Goal: Task Accomplishment & Management: Manage account settings

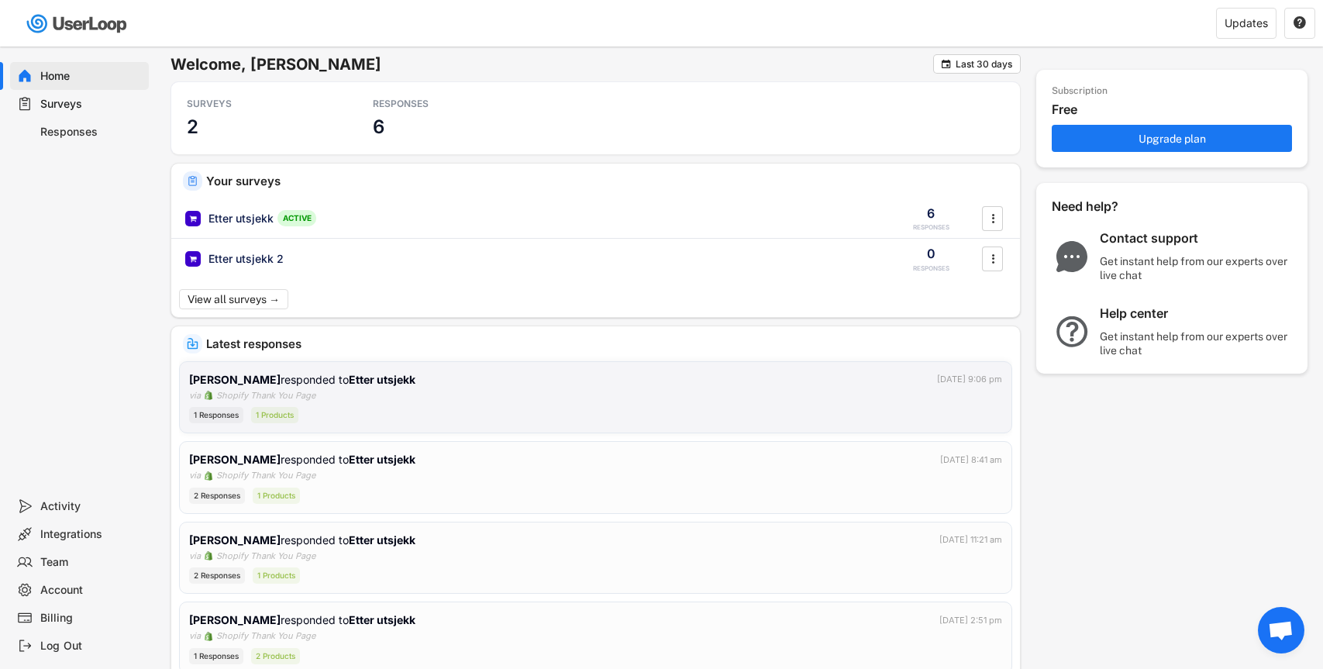
click at [376, 391] on div "[PERSON_NAME] responded to Etter utsjekk [DATE] 9:06 pm via Shopify Thank You P…" at bounding box center [595, 397] width 813 height 53
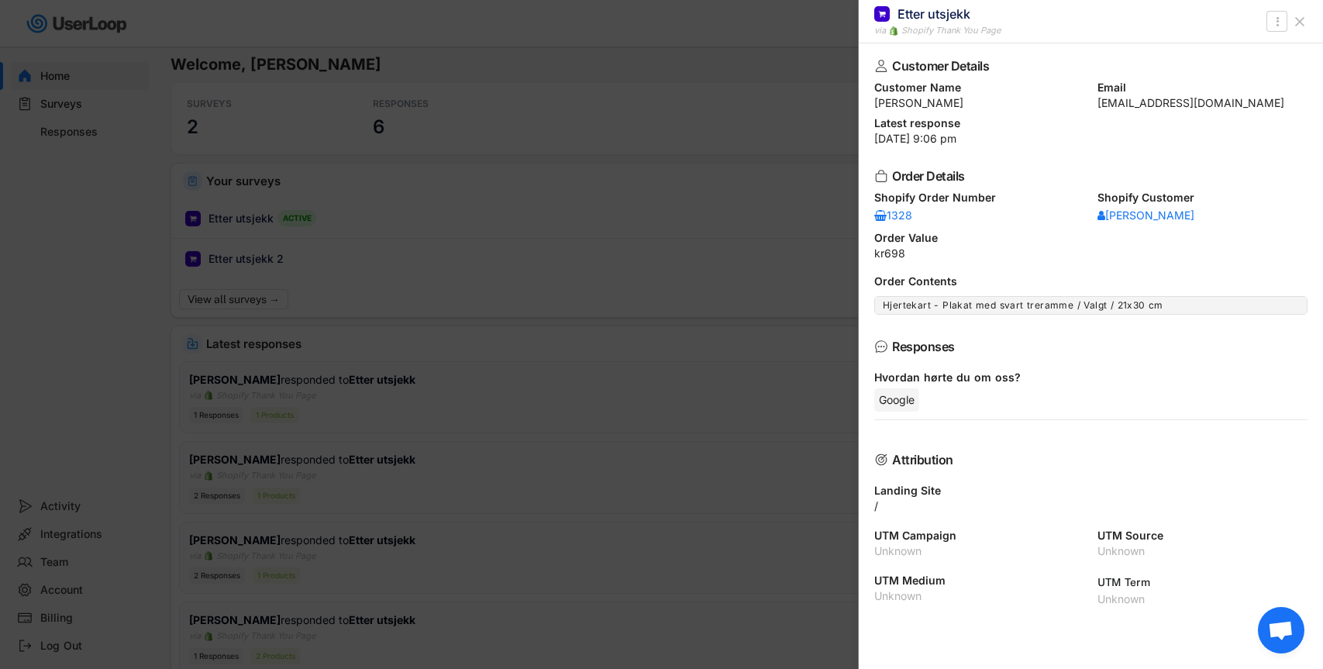
click at [339, 262] on div at bounding box center [661, 334] width 1323 height 669
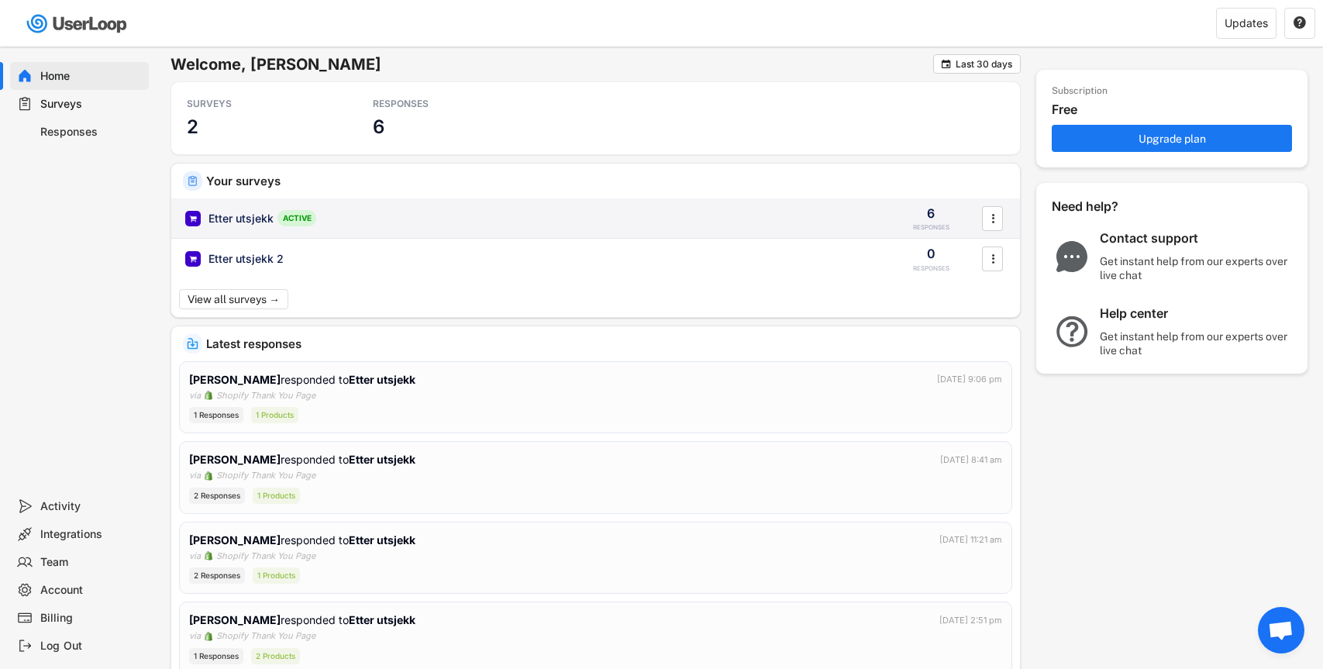
click at [343, 219] on div "Etter utsjekk ACTIVE" at bounding box center [530, 218] width 690 height 16
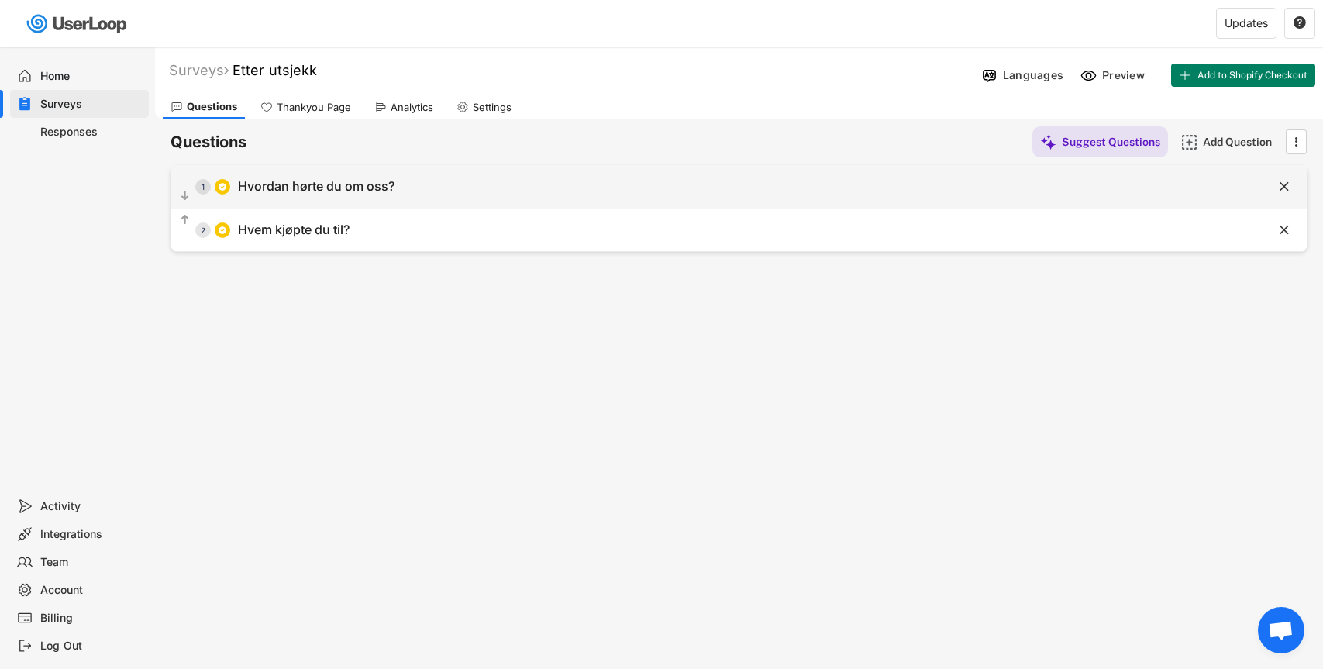
click at [391, 186] on div "Hvordan hørte du om oss?" at bounding box center [316, 186] width 157 height 16
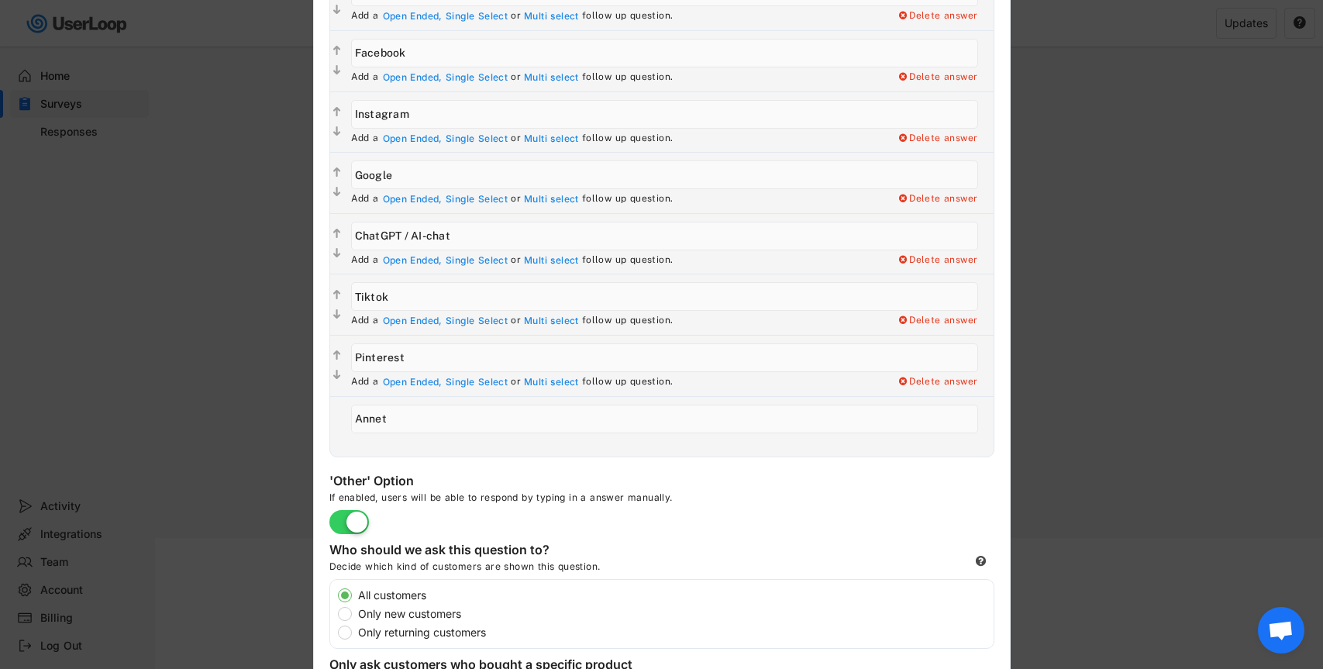
scroll to position [243, 0]
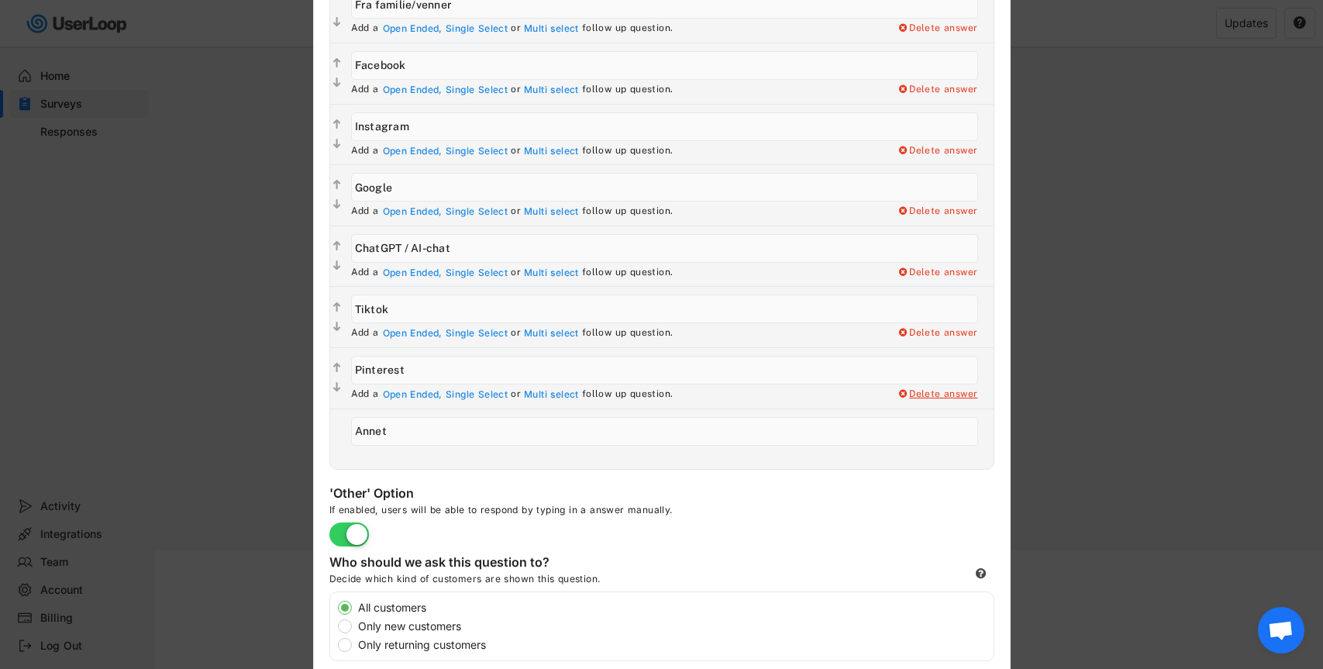
click at [943, 396] on div "Delete answer" at bounding box center [938, 394] width 81 height 12
click at [939, 396] on div "Yes, I want to delete this answer" at bounding box center [900, 394] width 156 height 12
type input "Annet"
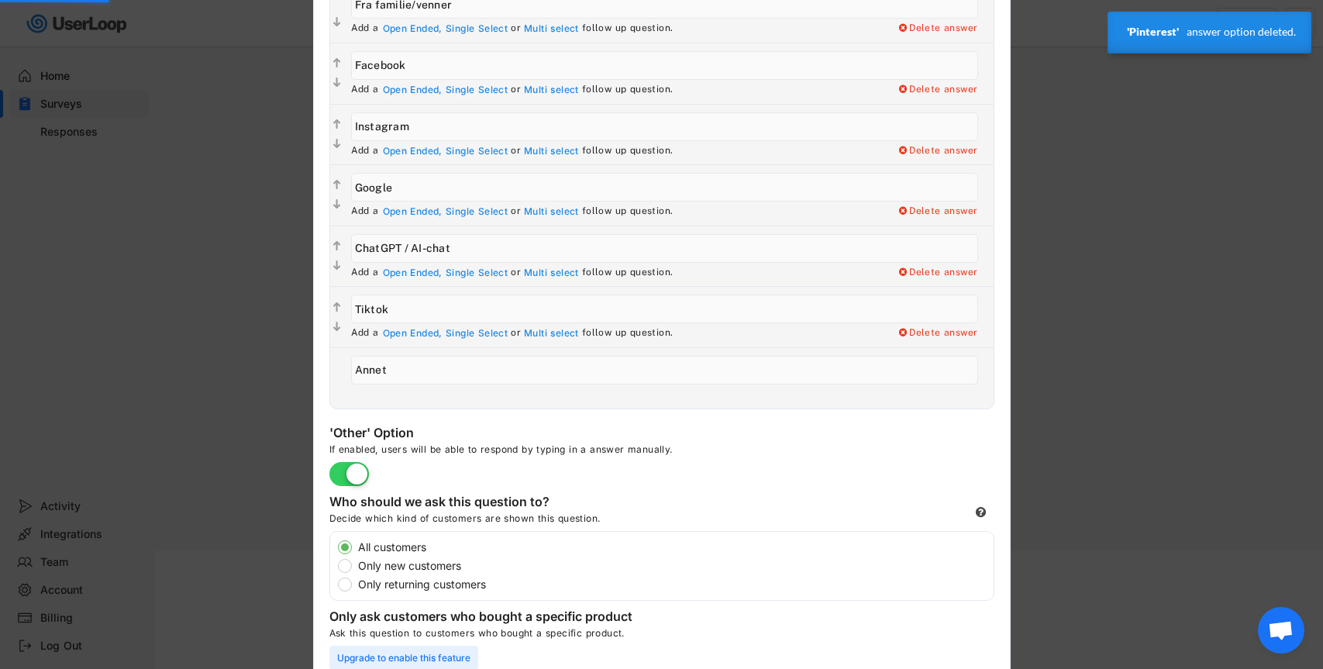
click at [932, 339] on div "Delete answer" at bounding box center [938, 333] width 81 height 12
click at [911, 336] on div "Yes, I want to delete this answer" at bounding box center [900, 333] width 156 height 12
type input "Annet"
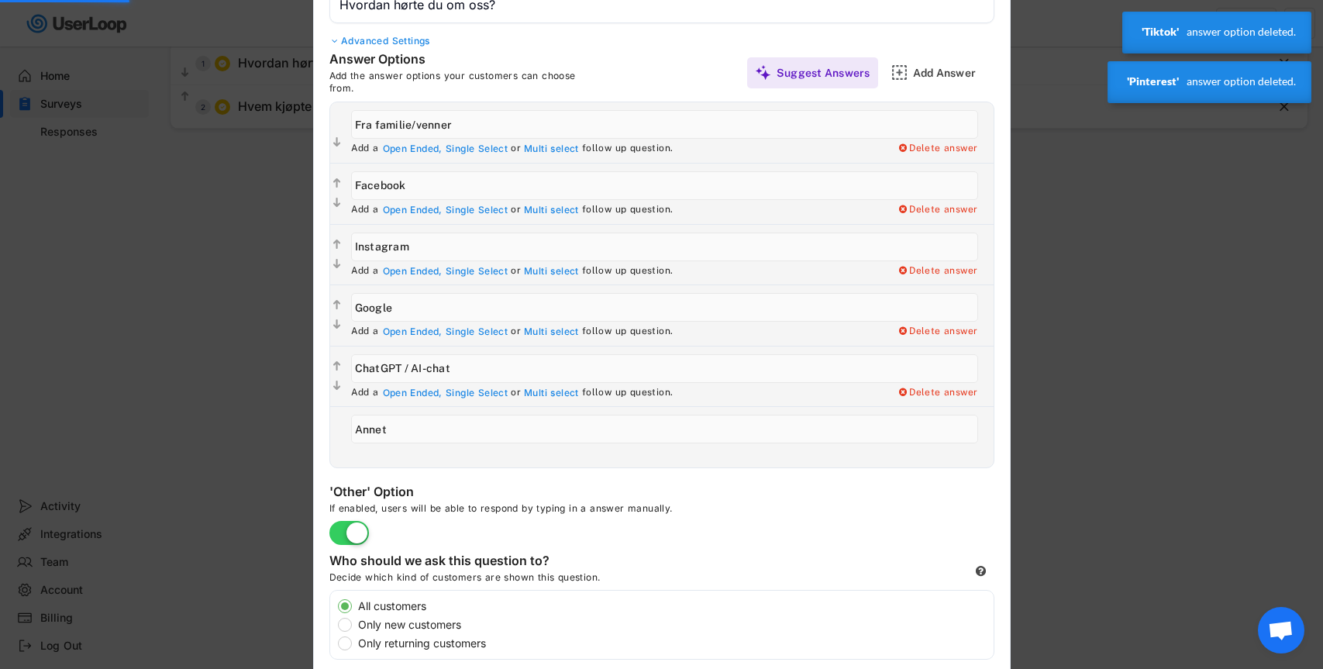
scroll to position [105, 0]
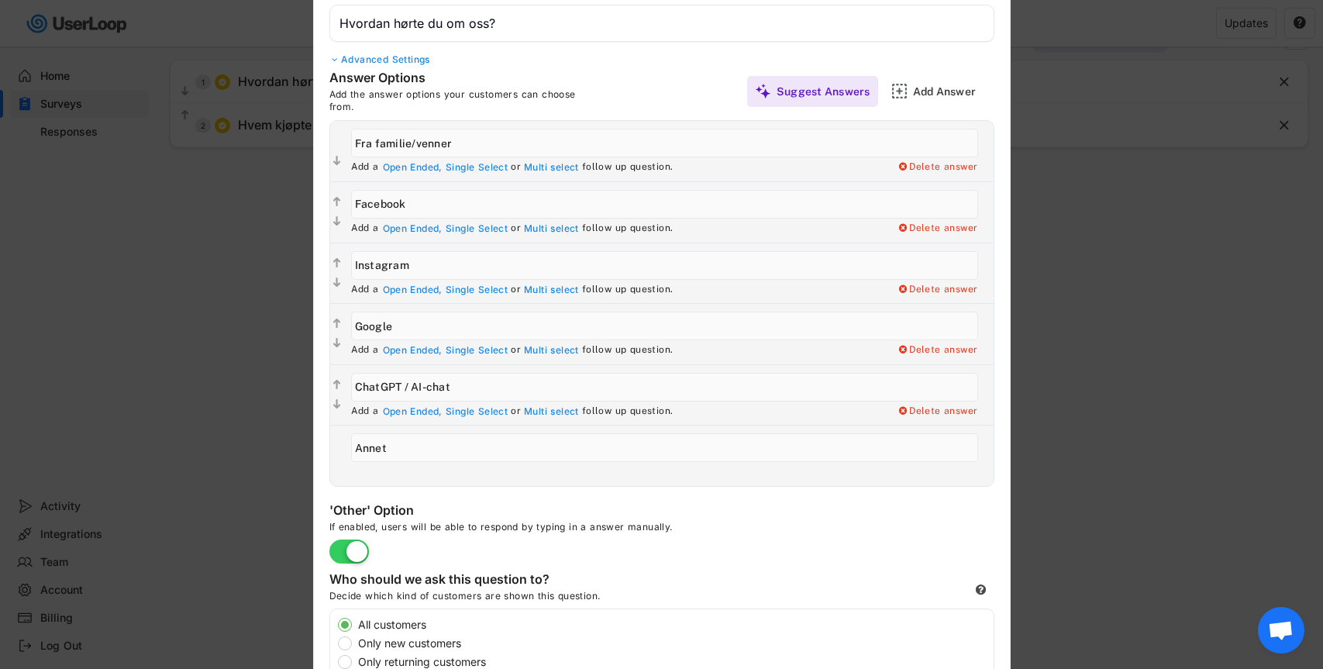
click at [401, 450] on input "input" at bounding box center [664, 447] width 627 height 29
click at [929, 95] on div "Add Answer" at bounding box center [952, 91] width 78 height 14
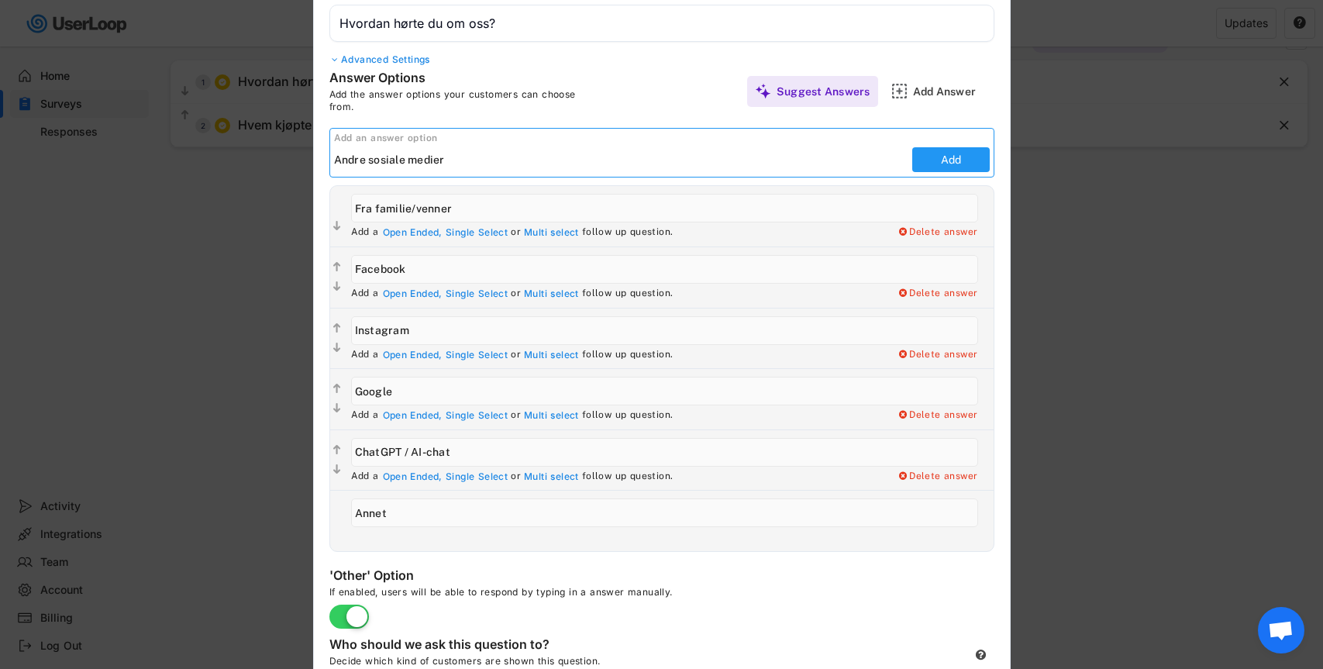
type input "Andre sosiale medier"
click at [929, 165] on button "Add" at bounding box center [951, 159] width 78 height 25
type input "Andre sosiale medier"
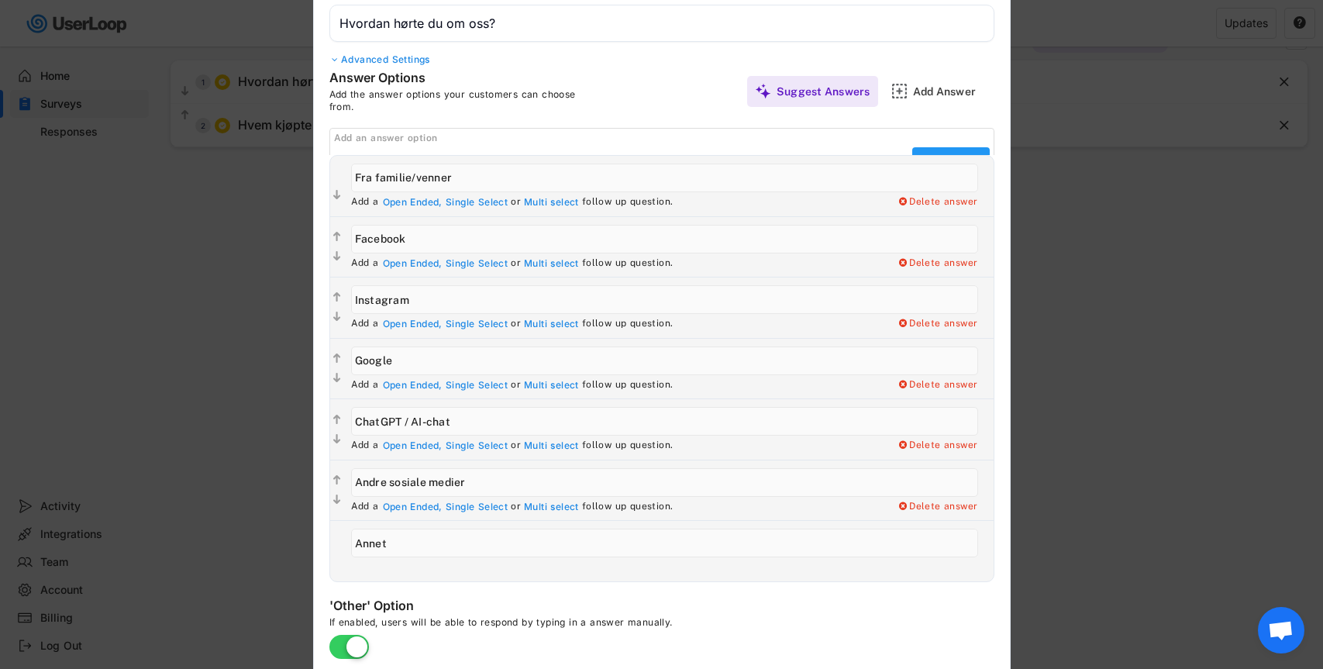
scroll to position [0, 0]
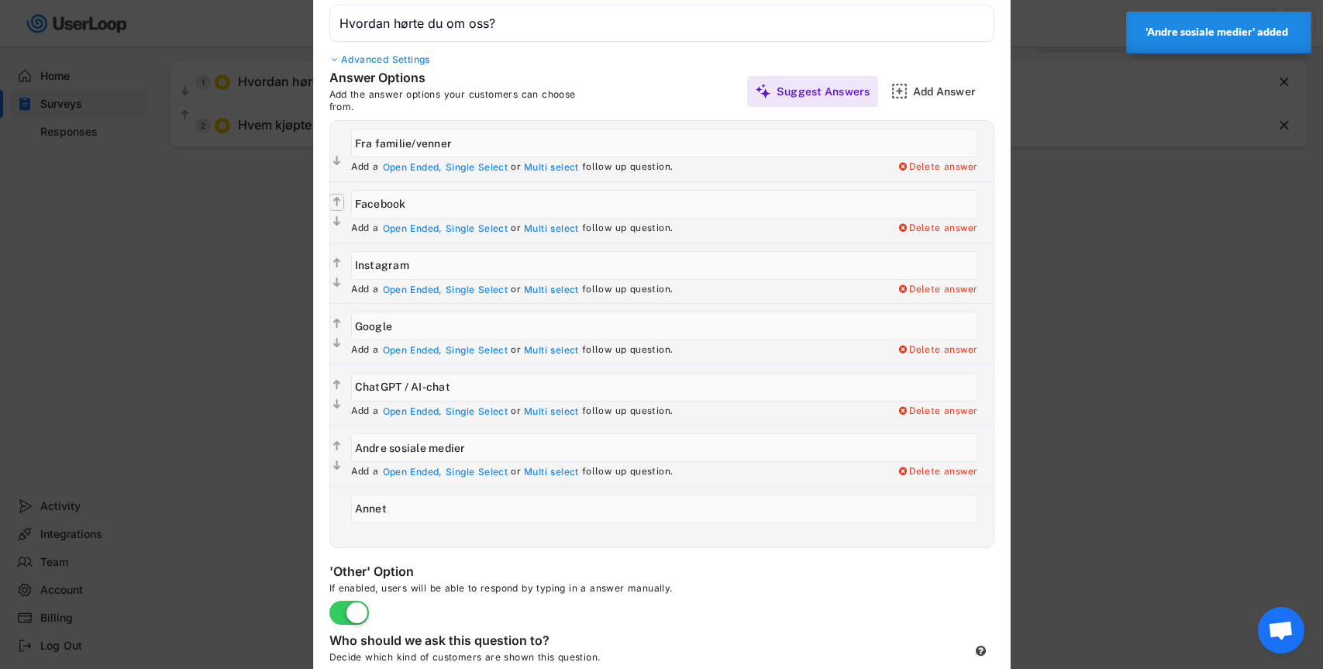
click at [337, 198] on text "" at bounding box center [337, 201] width 8 height 13
type input "Facebook"
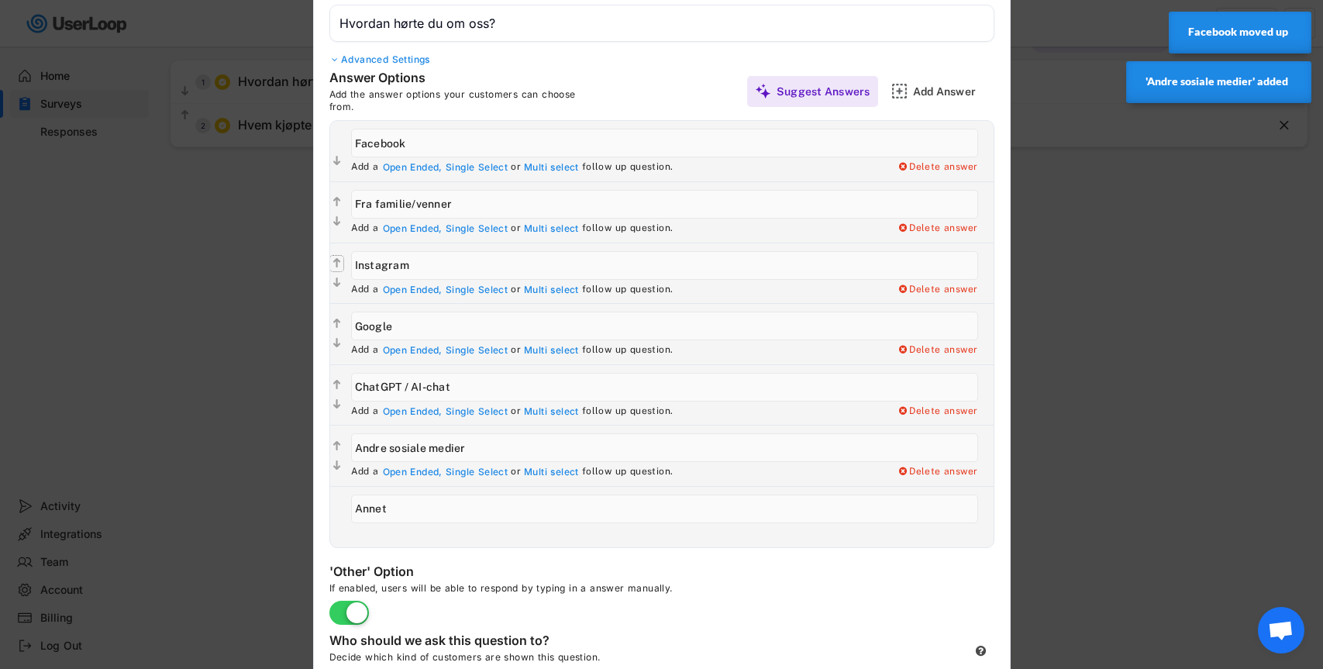
click at [339, 258] on text "" at bounding box center [337, 263] width 8 height 13
type input "Instagram"
type input "Fra familie/venner"
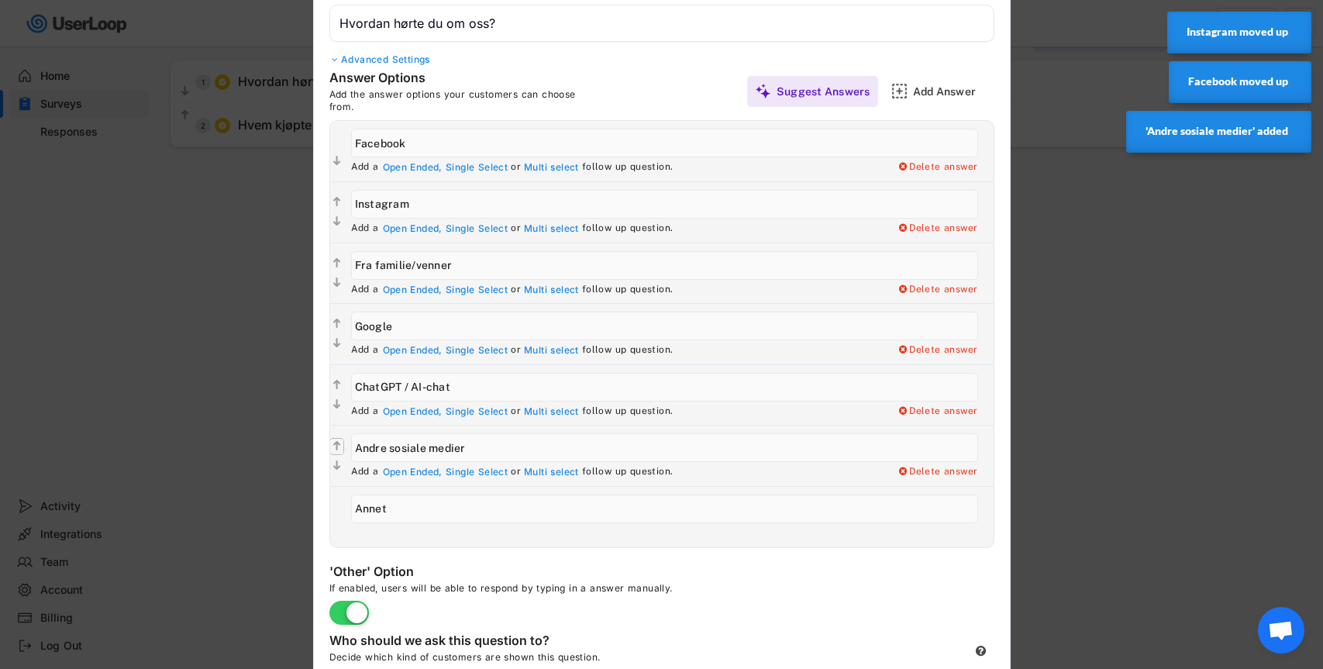
click at [338, 443] on text "" at bounding box center [337, 445] width 8 height 13
type input "Andre sosiale medier"
type input "ChatGPT / AI-chat"
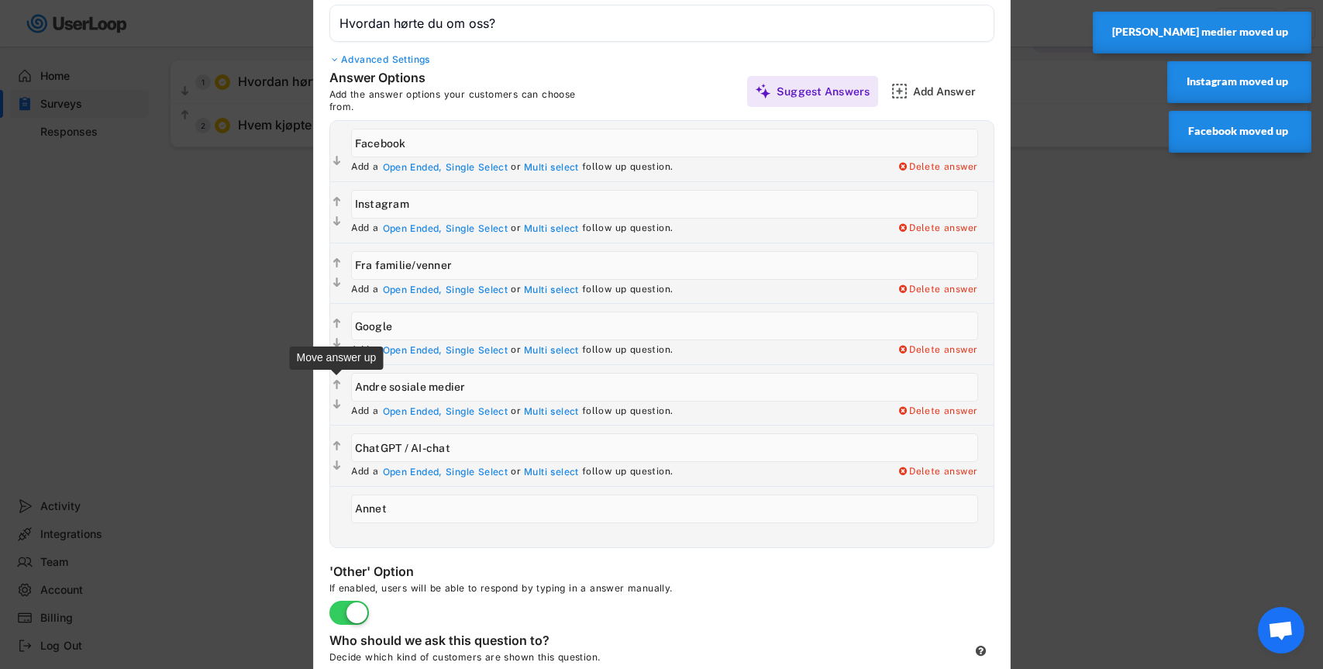
click at [335, 382] on text "" at bounding box center [337, 384] width 8 height 13
type input "Andre sosiale medier"
type input "Google"
click at [335, 320] on text "" at bounding box center [337, 324] width 8 height 13
type input "Andre sosiale medier"
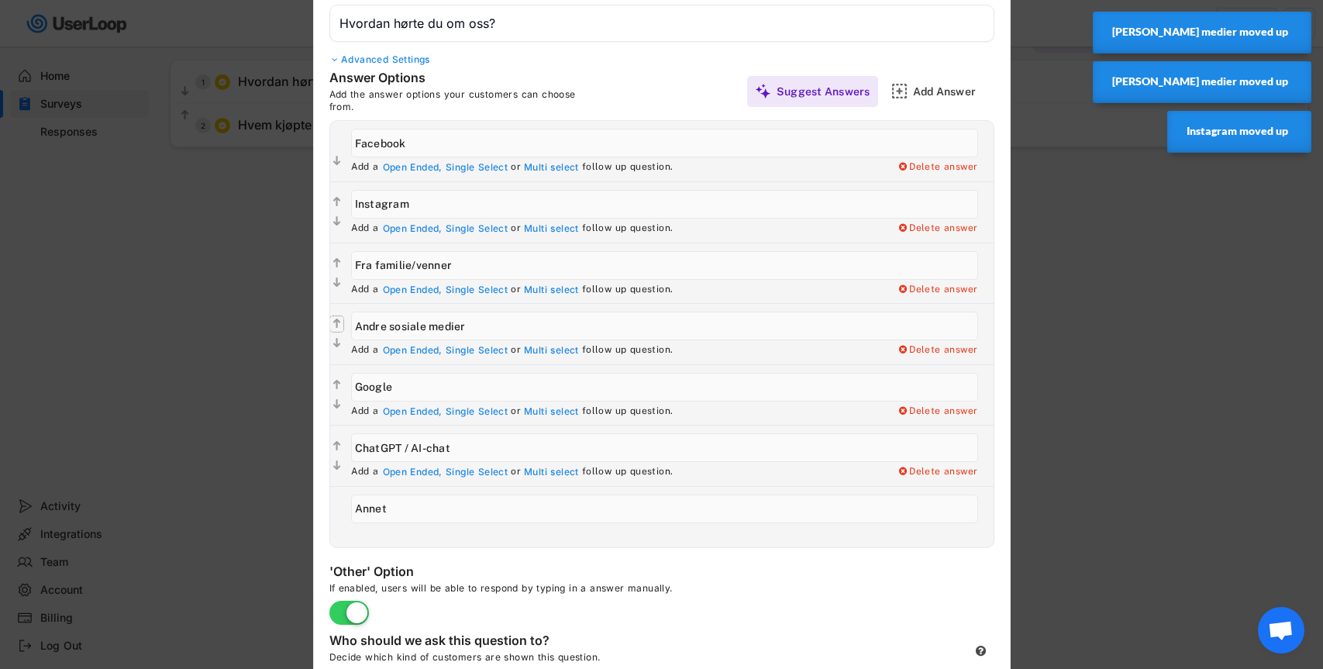
type input "Fra familie/venner"
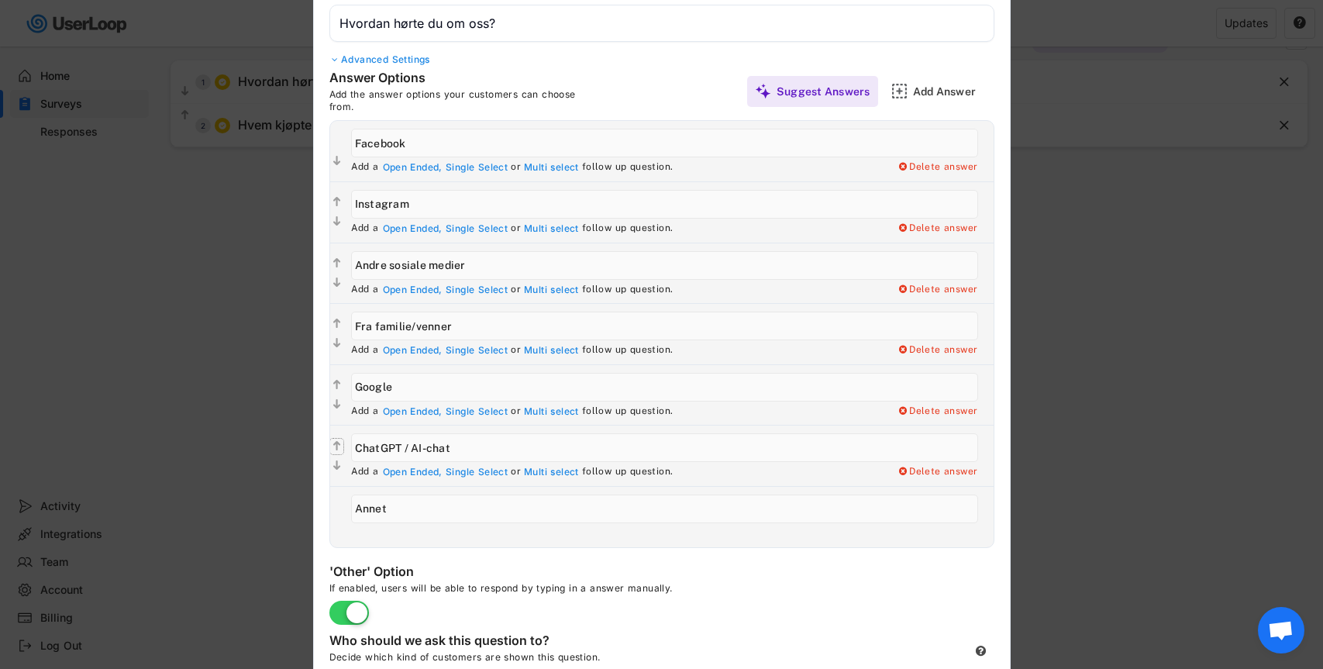
click at [333, 440] on text "" at bounding box center [337, 445] width 8 height 13
type input "ChatGPT / AI-chat"
type input "Google"
click at [956, 292] on div "Delete answer" at bounding box center [938, 290] width 81 height 12
click at [929, 291] on div "Yes, I want to delete this answer" at bounding box center [900, 290] width 156 height 12
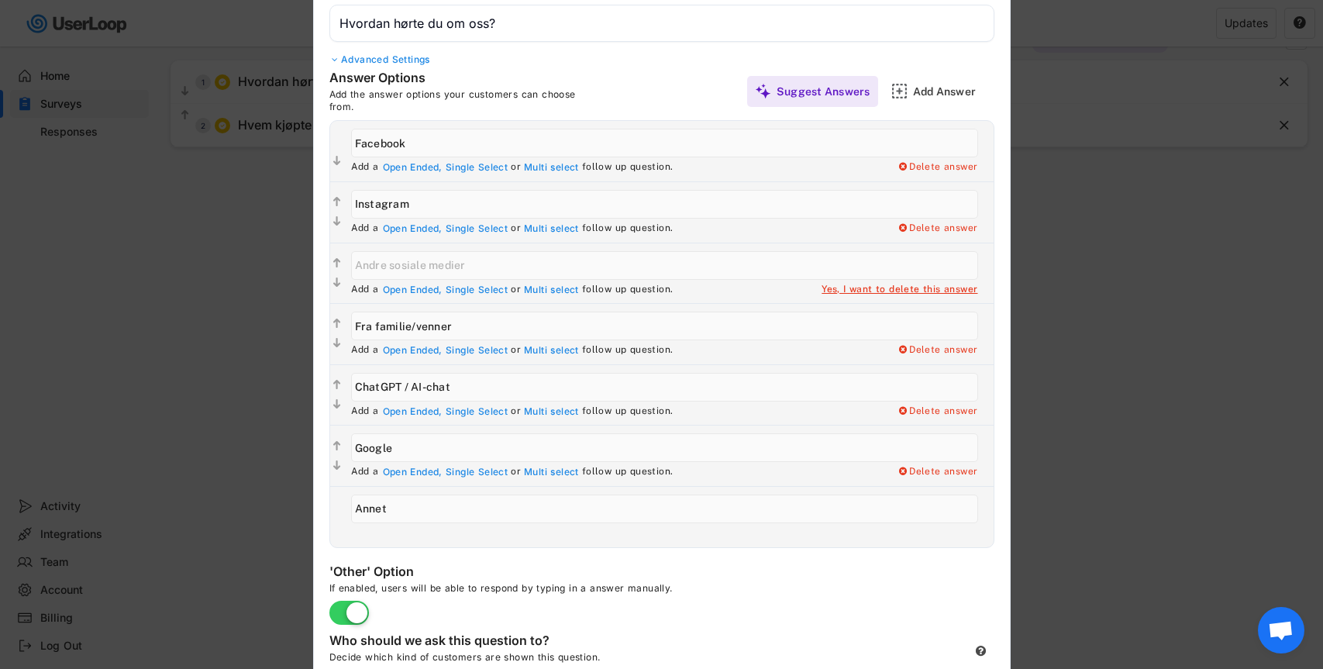
type input "Fra familie/venner"
type input "ChatGPT / AI-chat"
type input "Google"
type input "Annet"
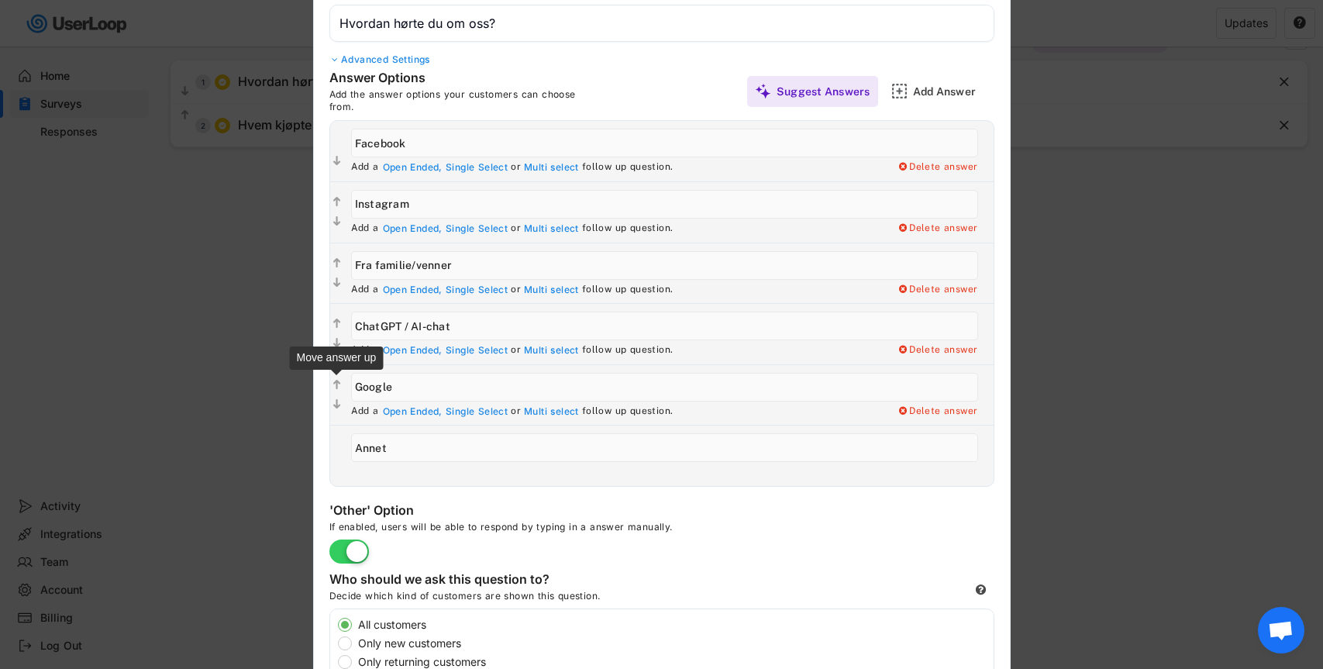
click at [338, 379] on text "" at bounding box center [337, 384] width 8 height 13
type input "Google"
type input "ChatGPT / AI-chat"
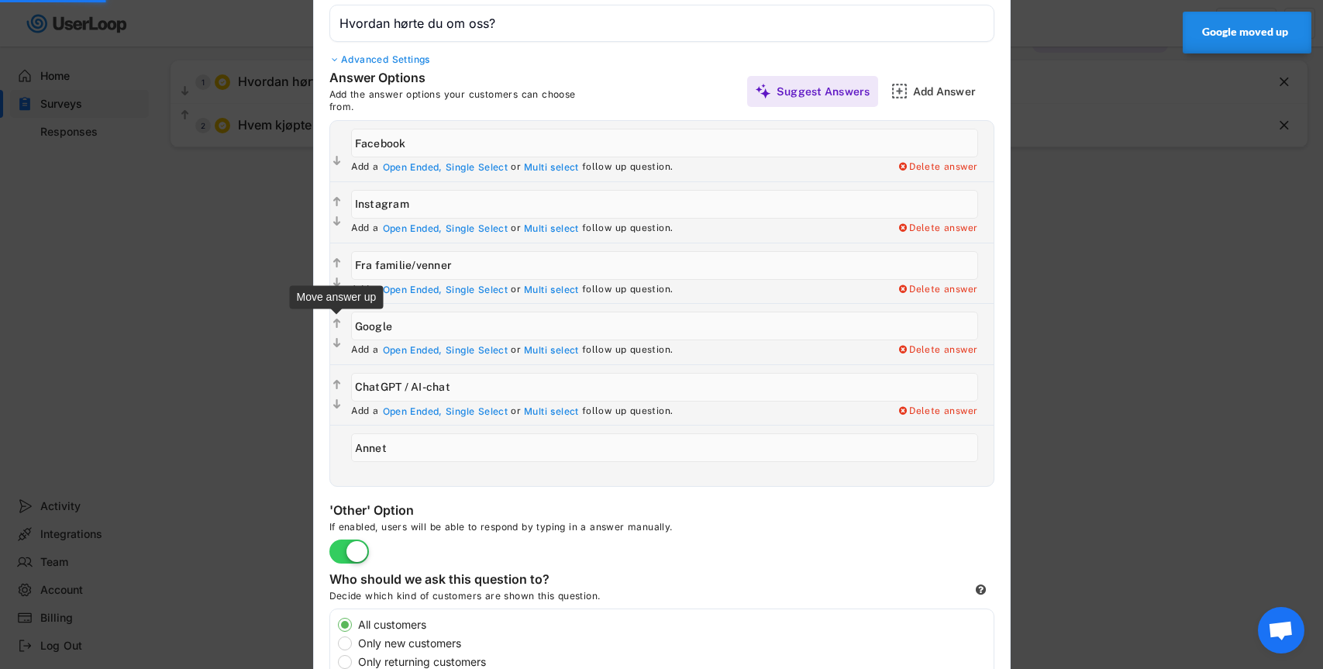
click at [336, 319] on text "" at bounding box center [337, 324] width 8 height 13
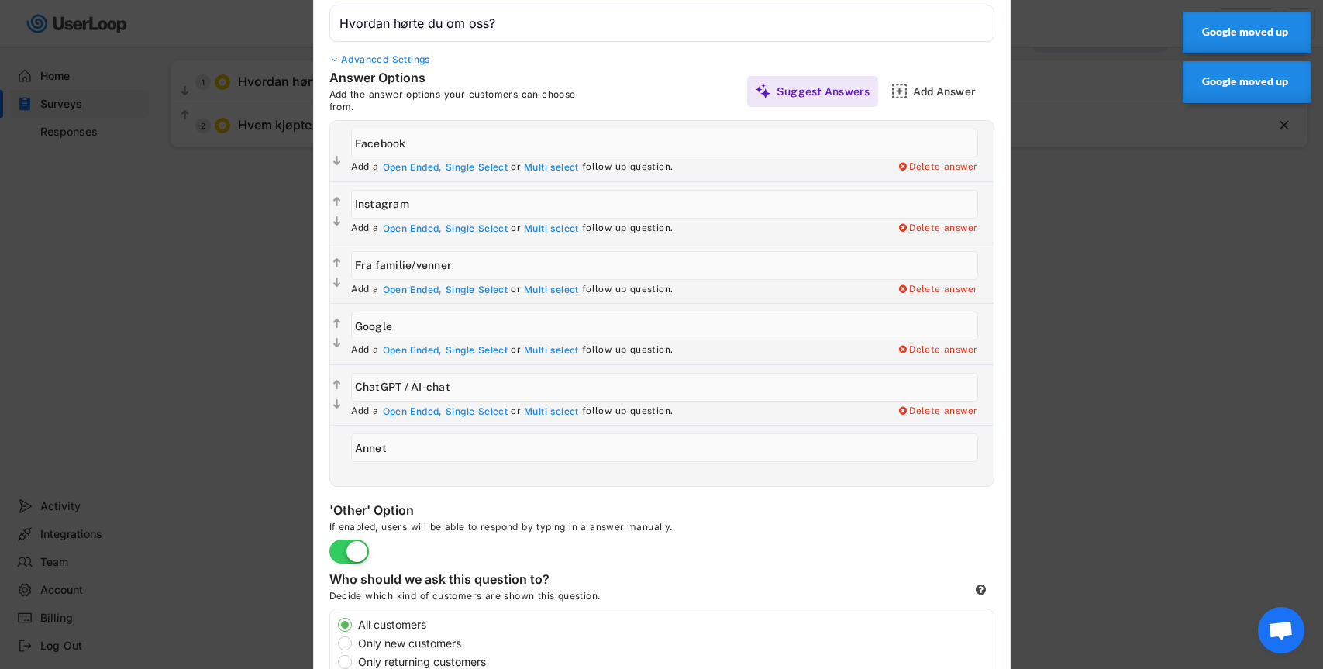
type input "Google"
type input "Fra familie/venner"
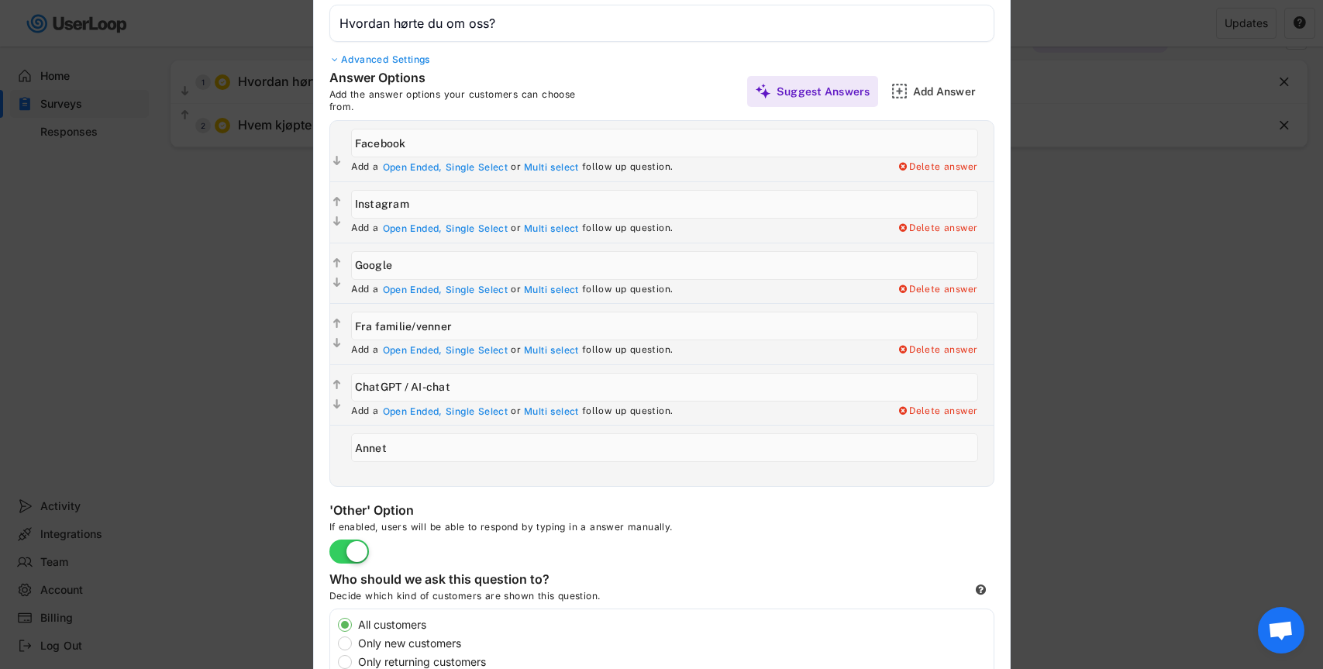
scroll to position [384, 0]
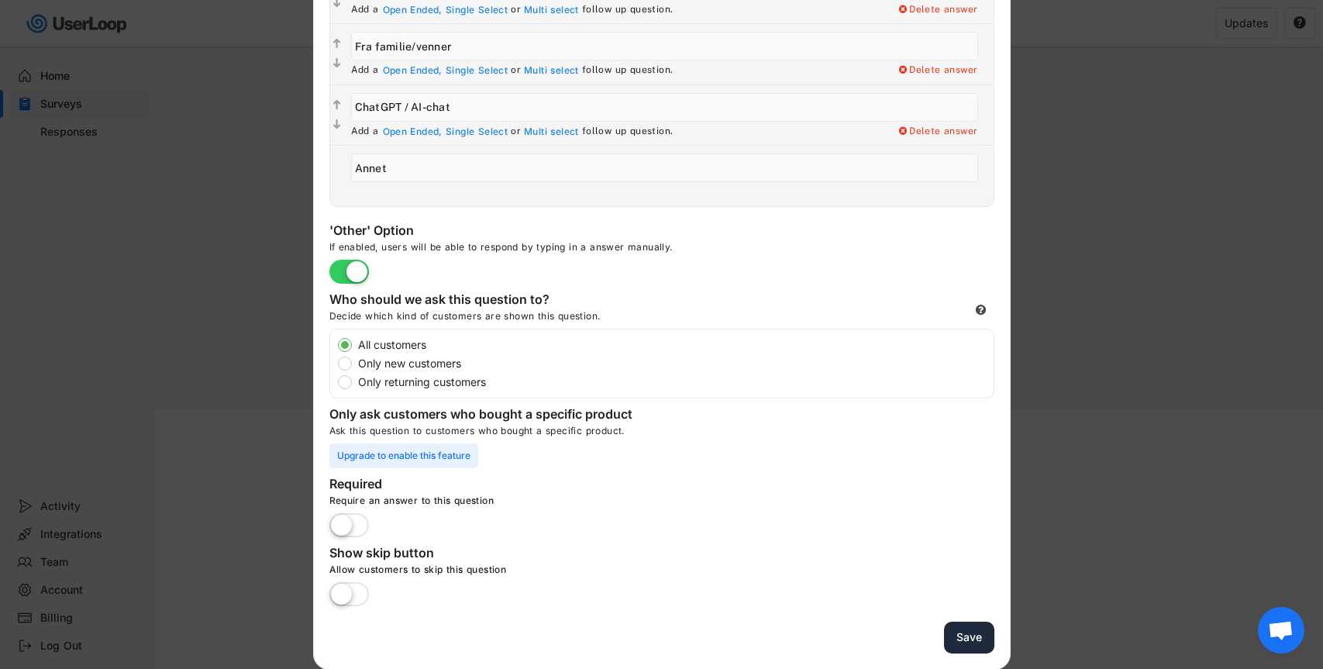
click at [964, 642] on button "Save" at bounding box center [969, 638] width 50 height 32
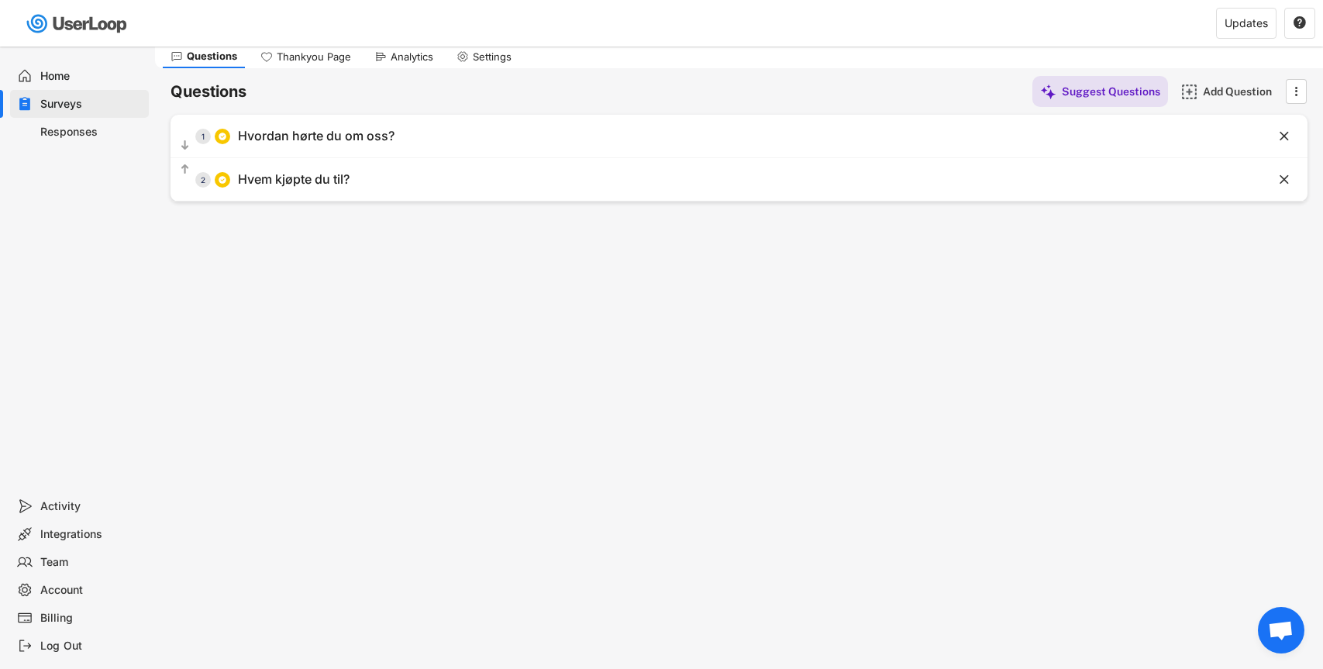
scroll to position [0, 0]
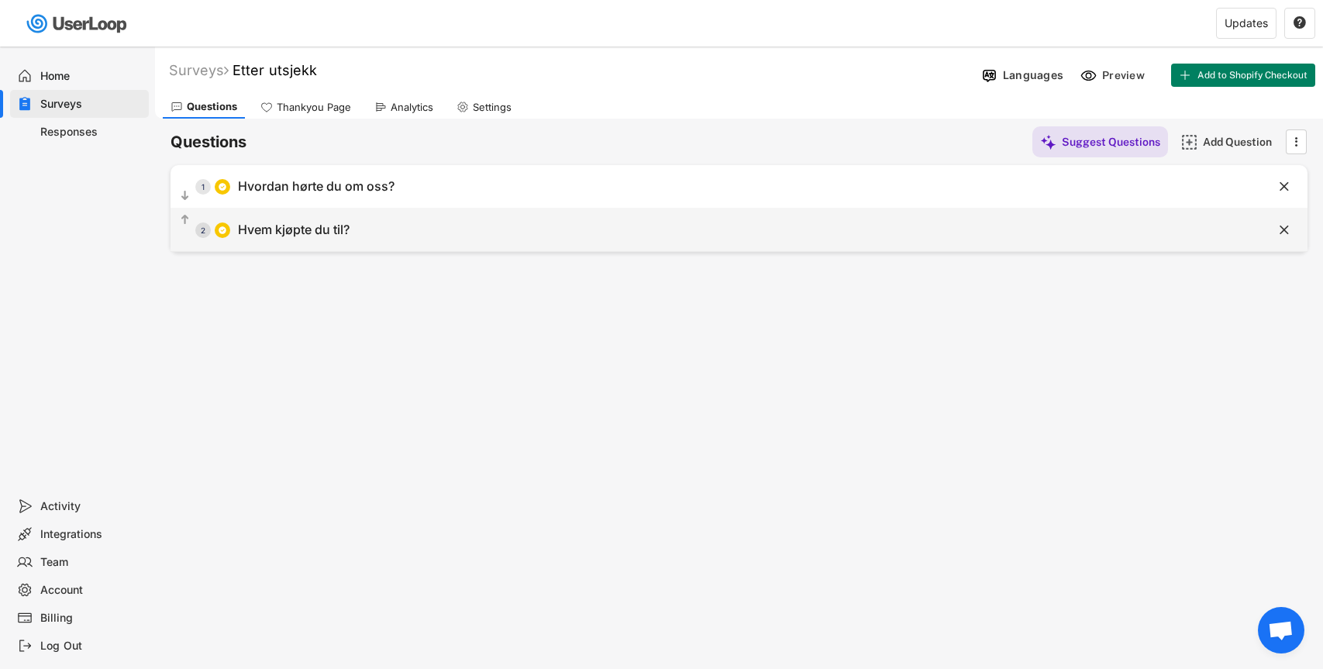
click at [406, 233] on div "  2 Hvem kjøpte du til?" at bounding box center [701, 229] width 1060 height 35
type input "Hvem kjøpte du til?"
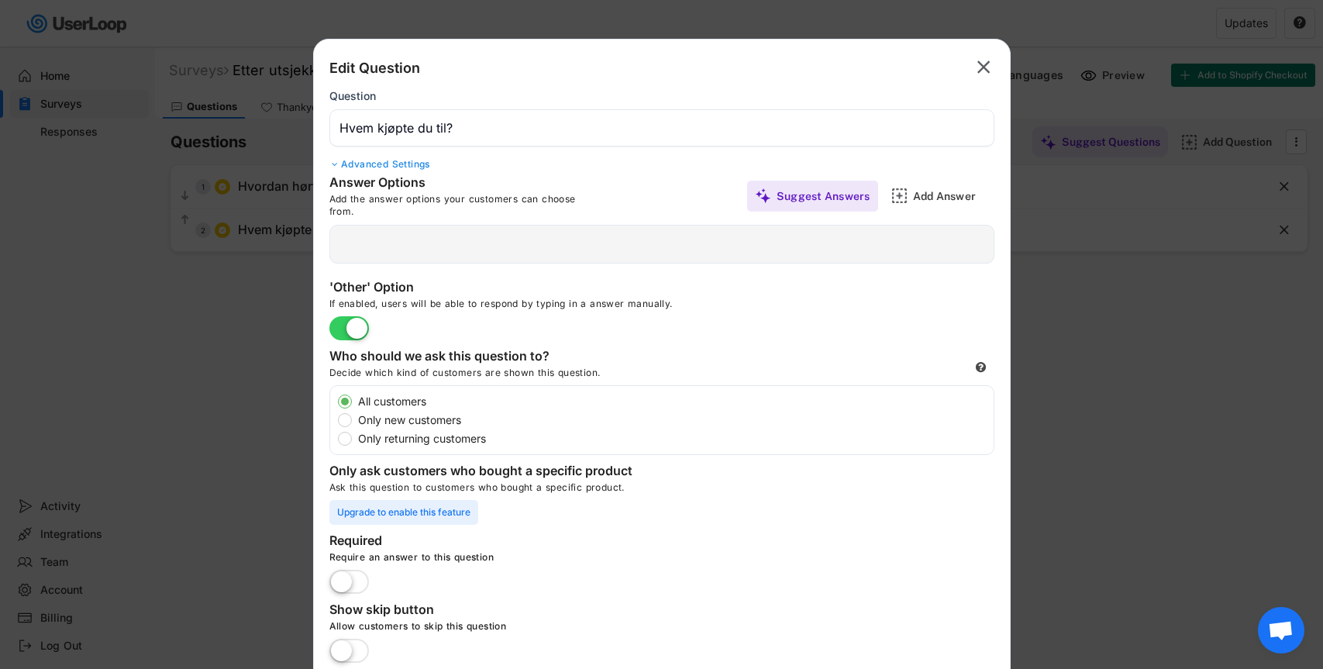
type input "[PERSON_NAME] selv"
type input "Partner"
type input "Foreldre"
type input "Søsken"
type input "Venn"
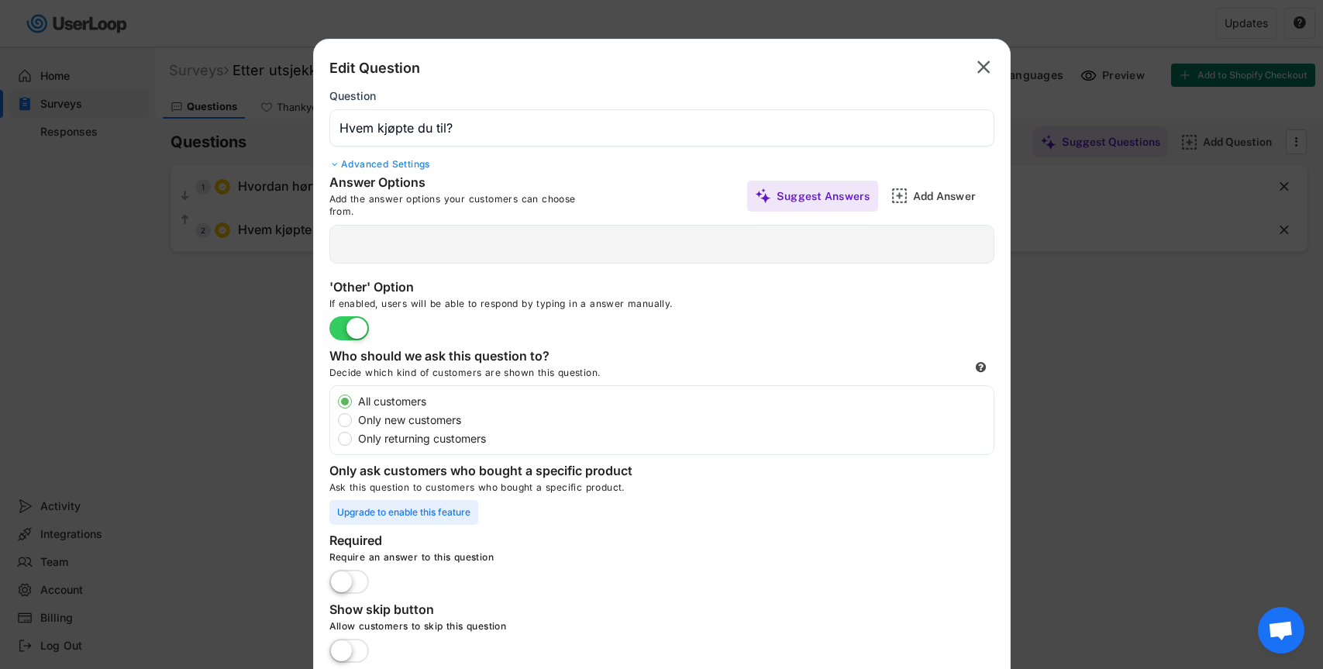
type input "Kollega"
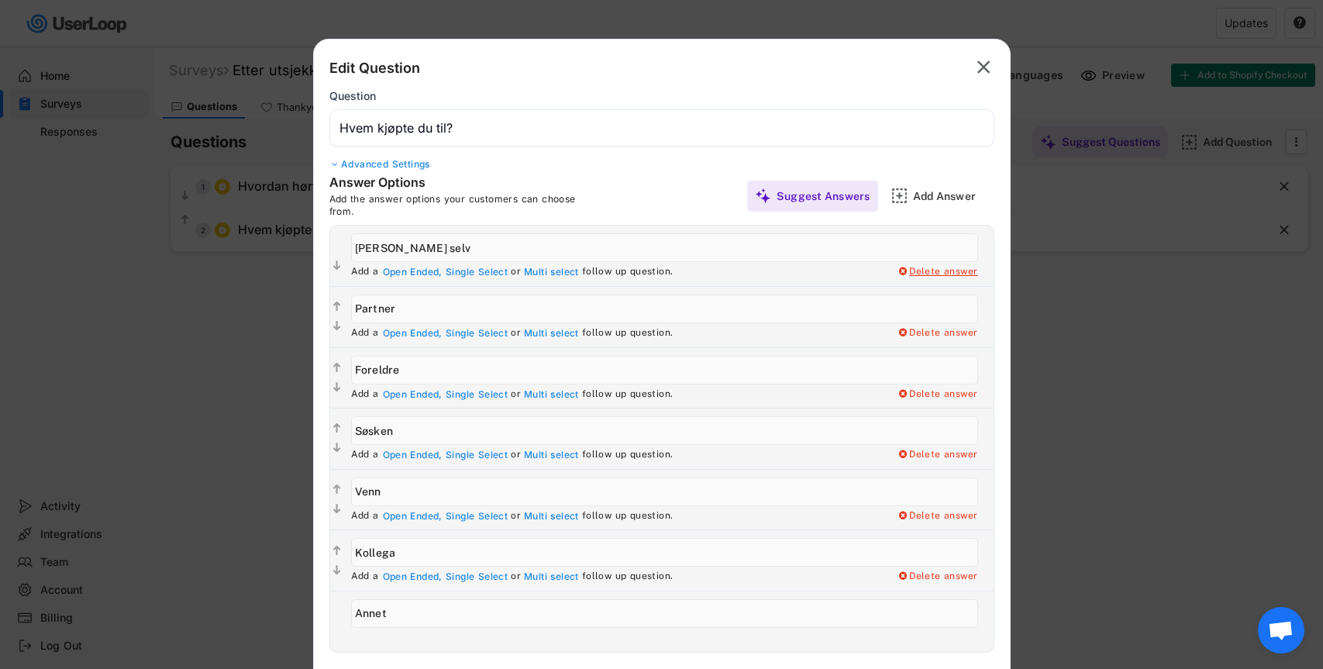
click at [931, 270] on div "Delete answer" at bounding box center [938, 272] width 81 height 12
click at [457, 315] on input "input" at bounding box center [664, 309] width 627 height 29
click at [430, 253] on input "input" at bounding box center [664, 247] width 627 height 29
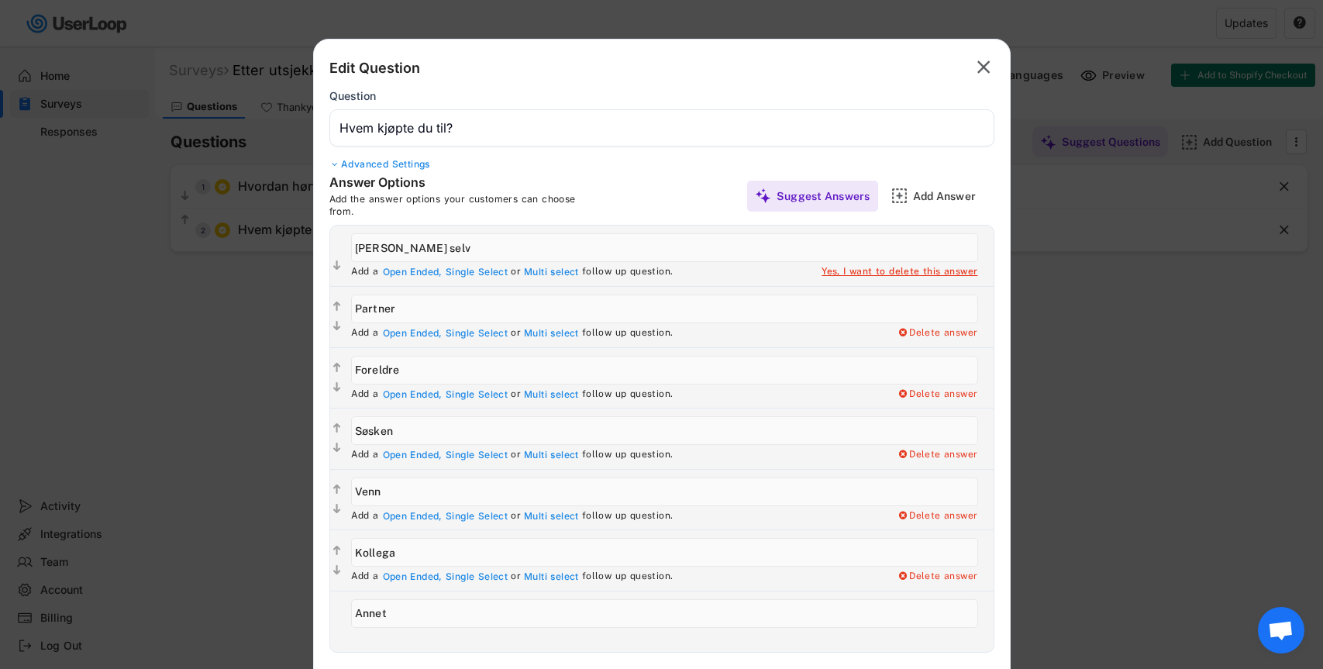
click at [430, 253] on input "input" at bounding box center [664, 247] width 627 height 29
type input "Til meg selv"
click at [380, 315] on input "input" at bounding box center [664, 309] width 627 height 29
type input "Gave til partner"
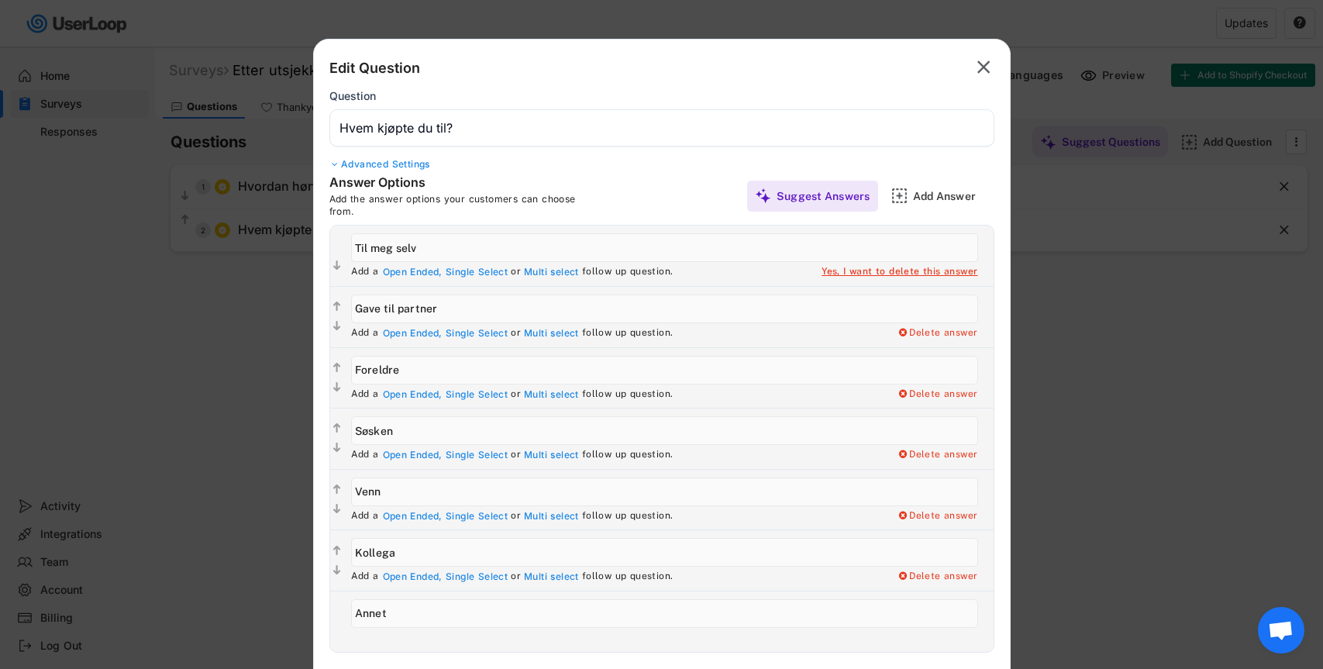
click at [388, 366] on input "input" at bounding box center [664, 370] width 627 height 29
type input "Gave til familie/venner"
click at [935, 457] on div "Delete answer" at bounding box center [938, 455] width 81 height 12
click at [881, 450] on div "Yes, I want to delete this answer" at bounding box center [900, 455] width 156 height 12
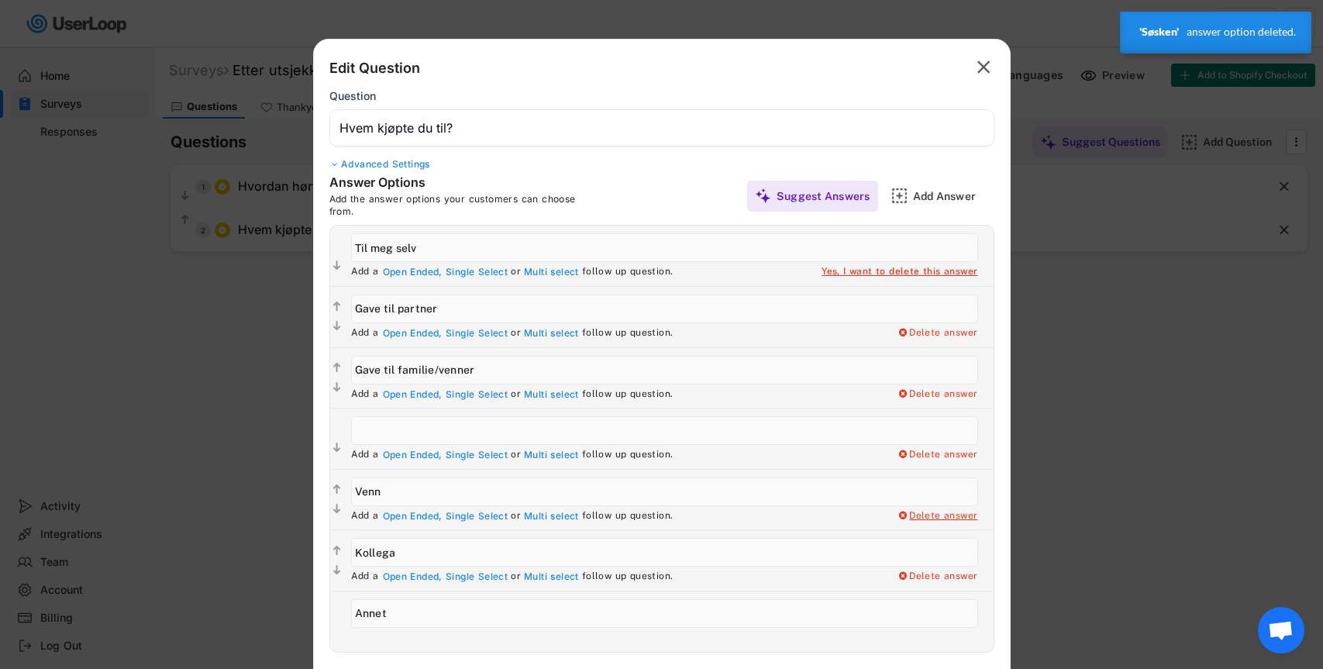
click at [915, 517] on div "Delete answer" at bounding box center [938, 516] width 81 height 12
type input "Venn"
type input "Kollega"
type input "Annet"
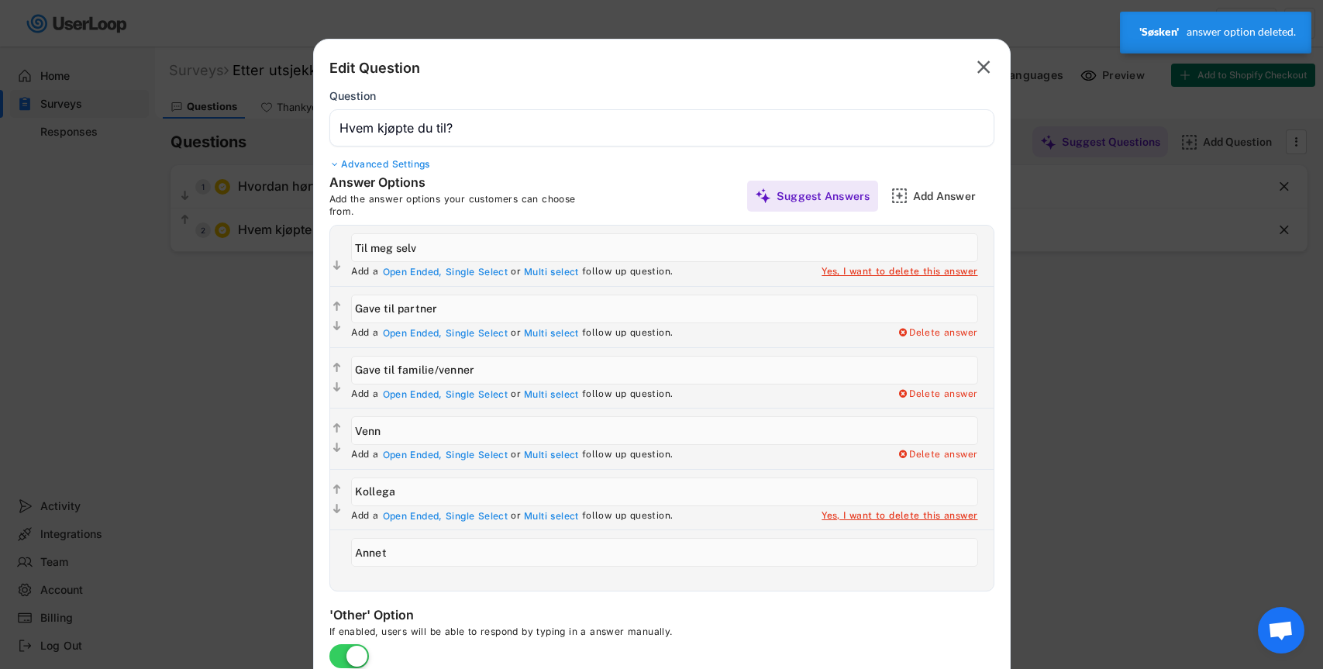
click at [912, 512] on div "Yes, I want to delete this answer" at bounding box center [900, 516] width 156 height 12
type input "Annet"
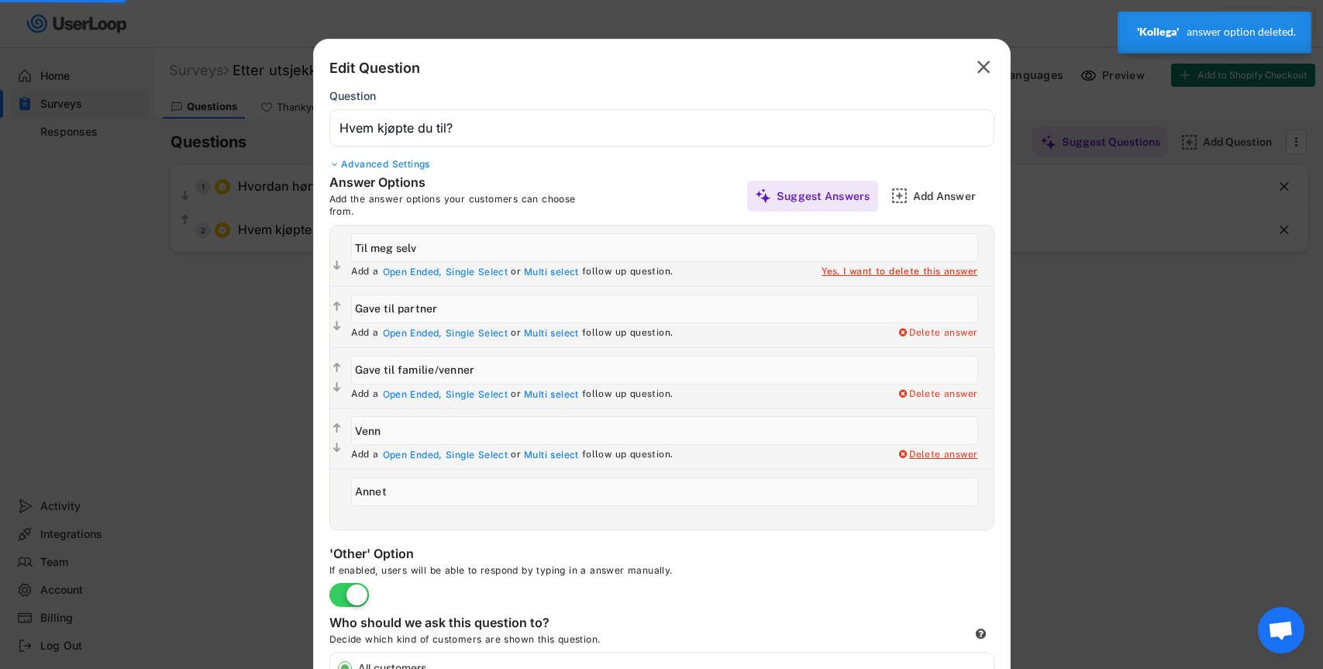
click at [932, 456] on div "Delete answer" at bounding box center [938, 455] width 81 height 12
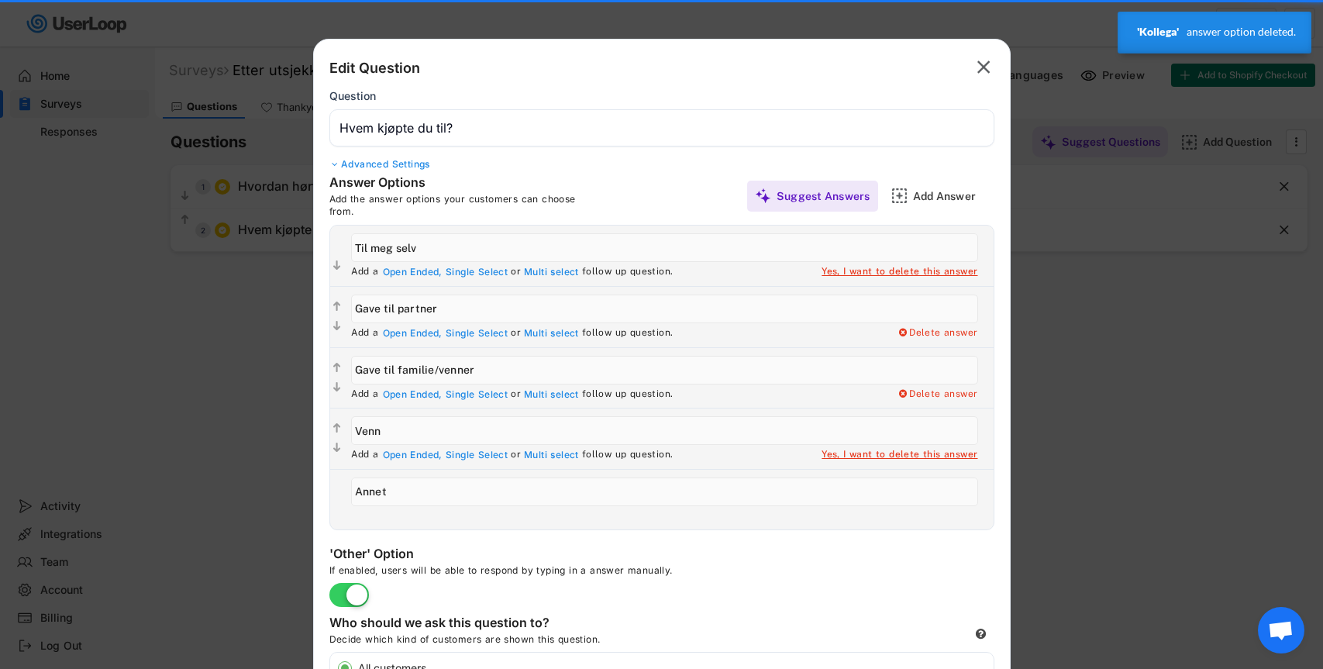
click at [922, 460] on div "Yes, I want to delete this answer" at bounding box center [900, 455] width 156 height 12
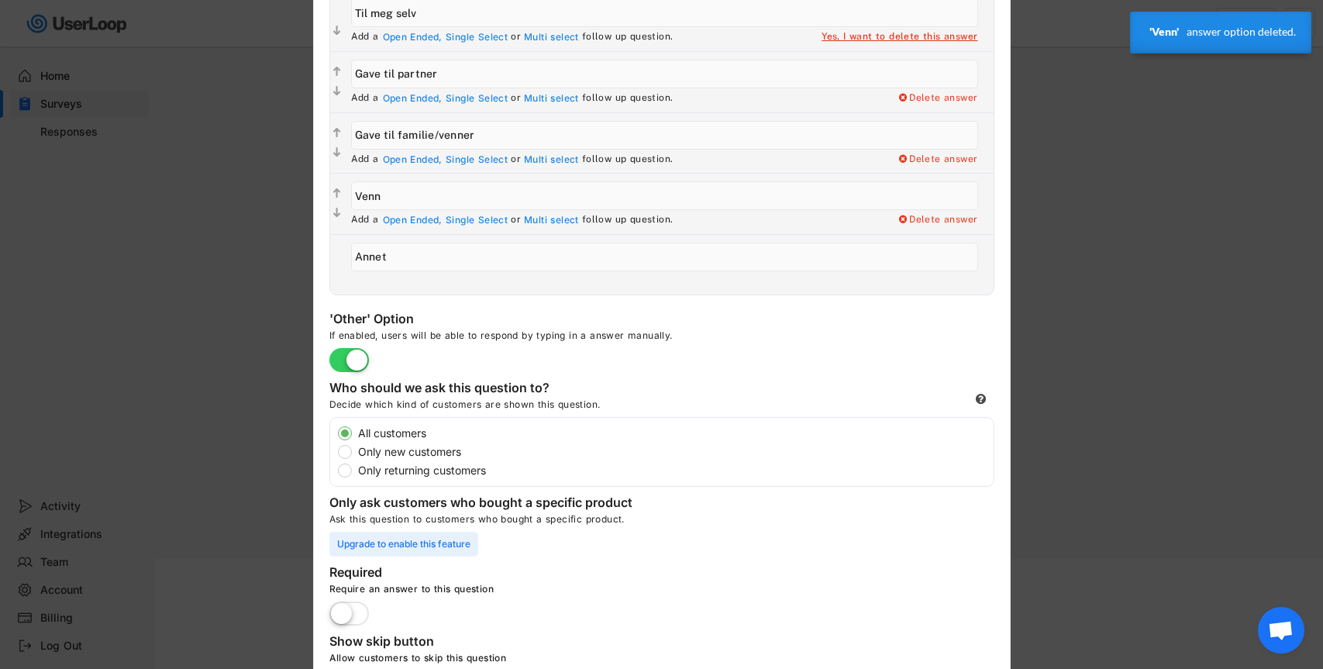
type input "Annet"
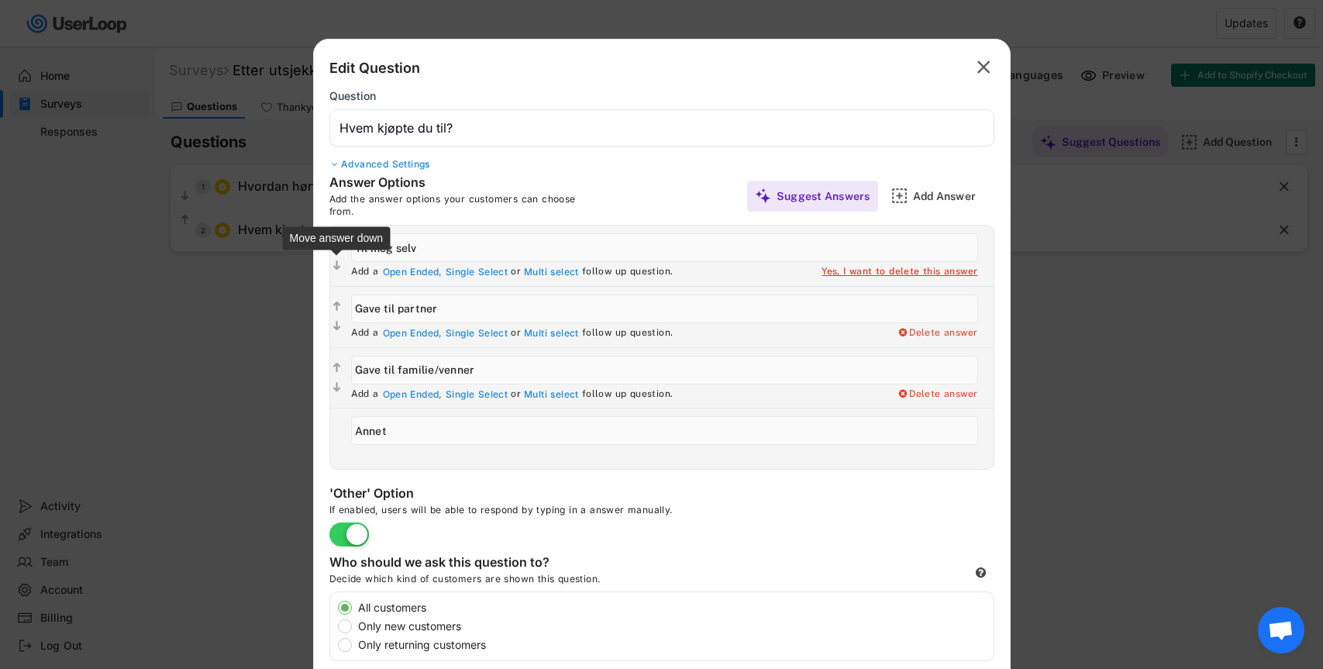
click at [337, 260] on text "" at bounding box center [337, 265] width 8 height 13
type input "Gave til partner"
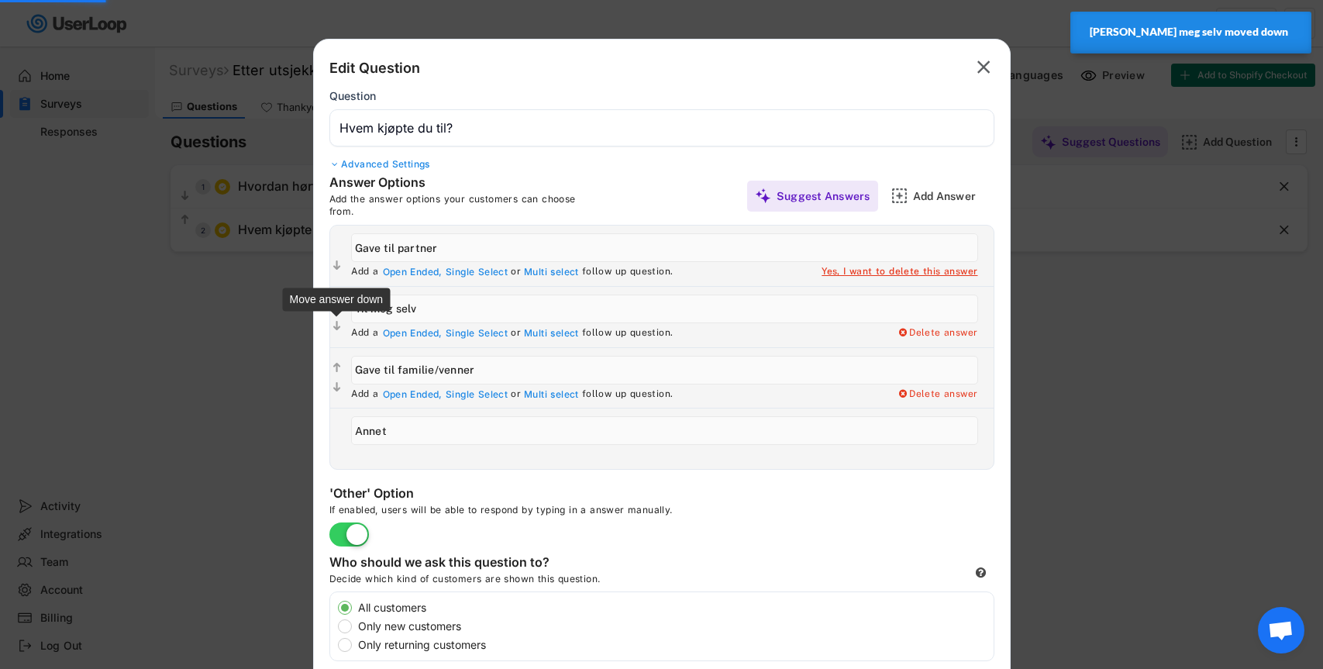
click at [337, 327] on text "" at bounding box center [337, 325] width 8 height 13
type input "Gave til familie/venner"
type input "Til meg selv"
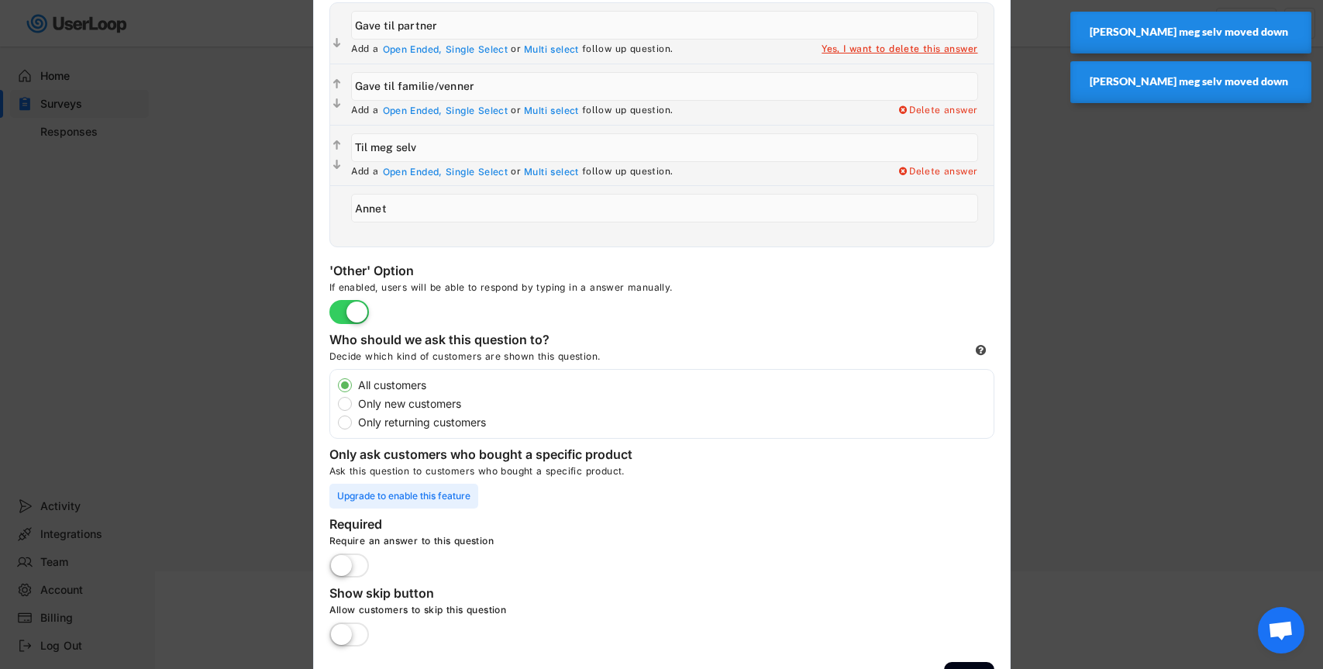
scroll to position [263, 0]
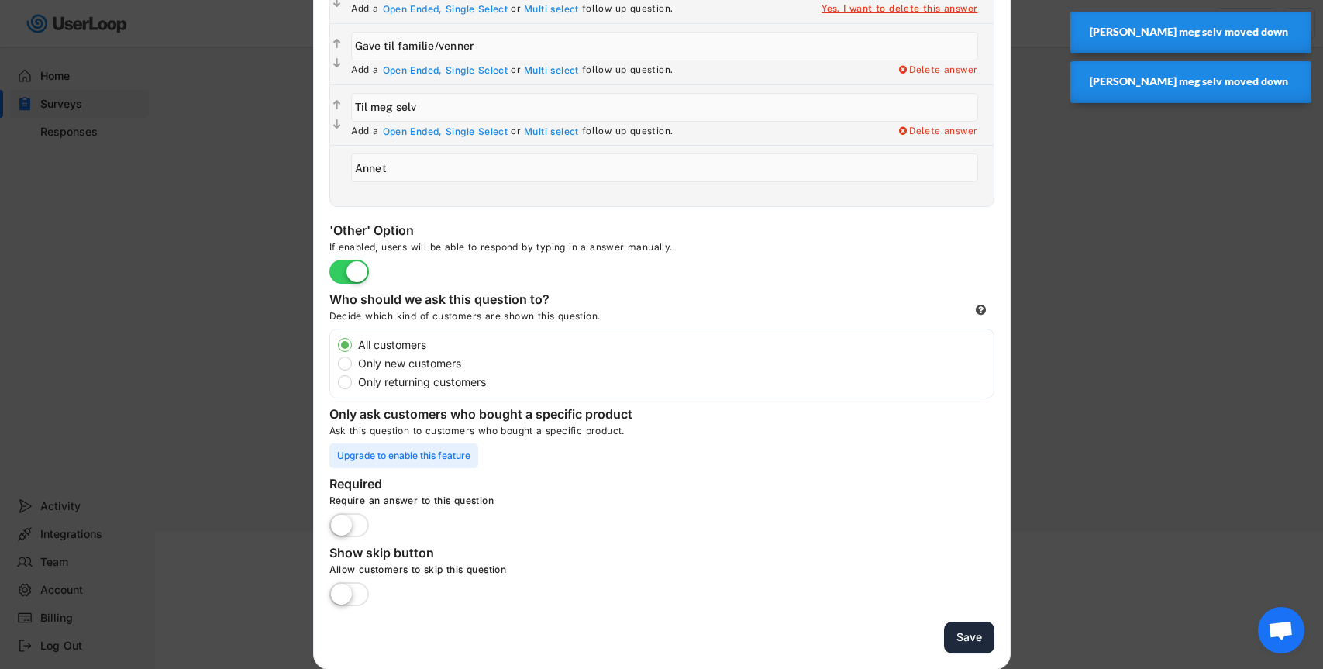
click at [968, 634] on button "Save" at bounding box center [969, 638] width 50 height 32
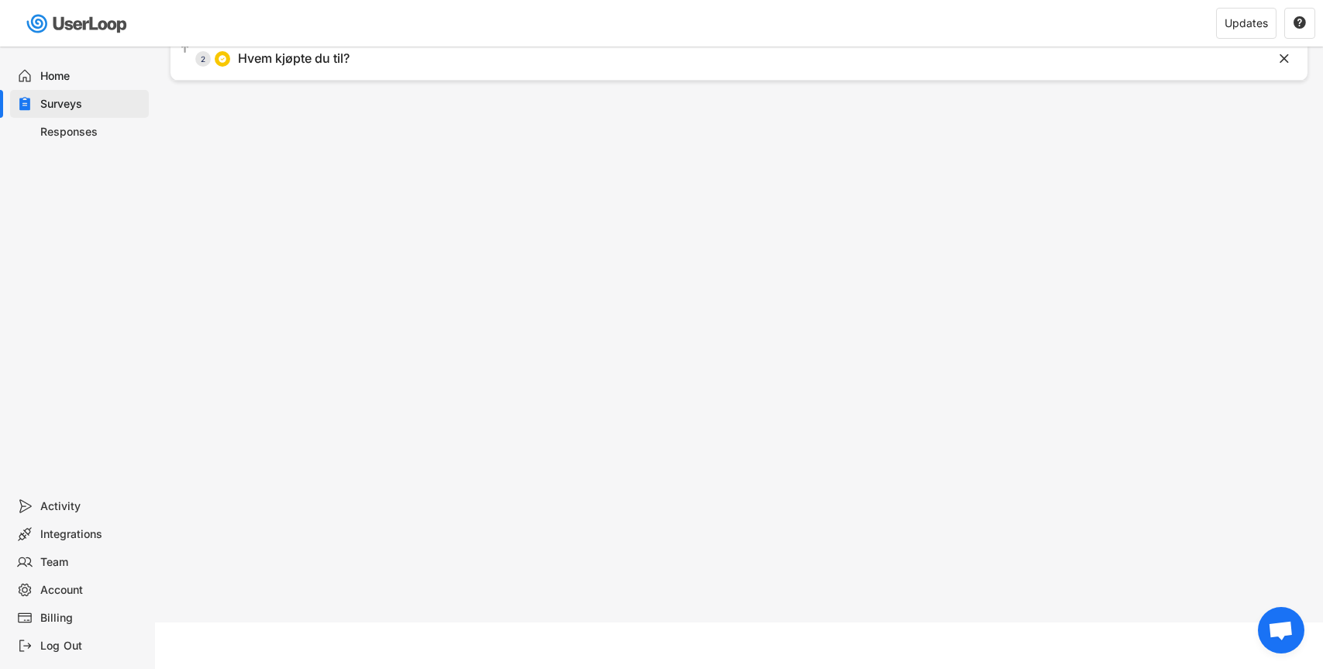
scroll to position [0, 0]
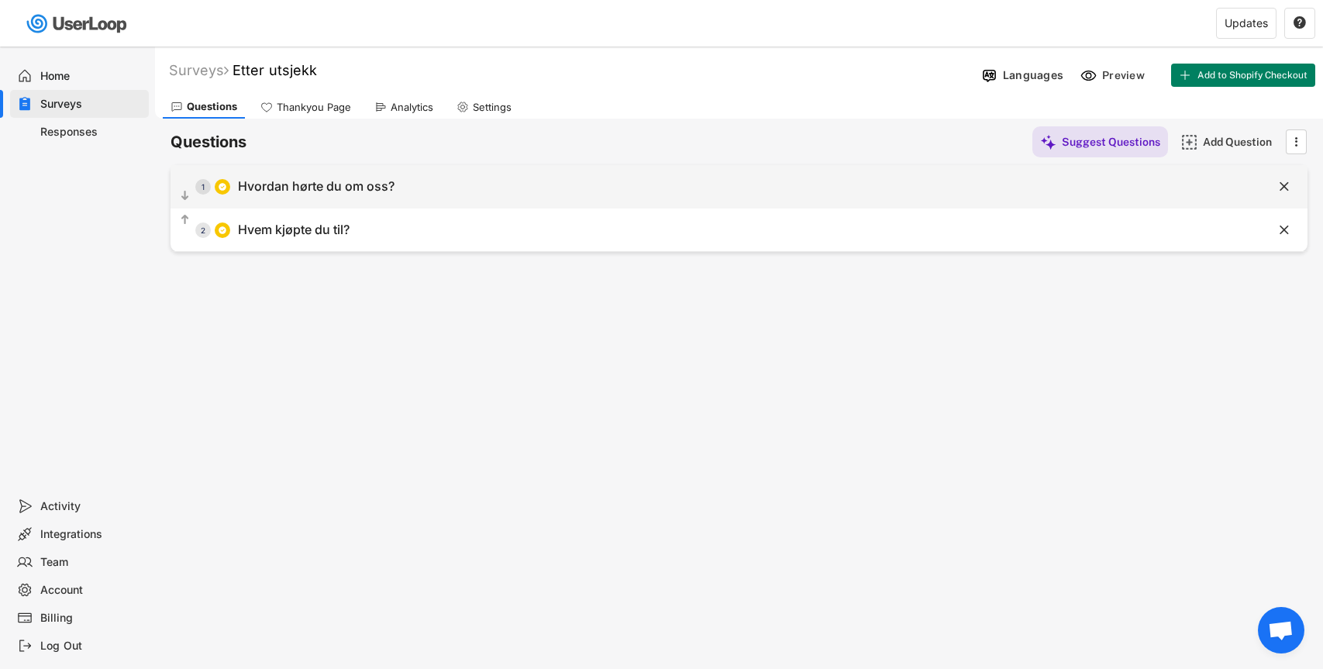
click at [296, 195] on div "  1 Hvordan hørte du om oss?" at bounding box center [701, 186] width 1060 height 35
type input "Hvordan hørte du om oss?"
type input "Facebook"
type input "Instagram"
type input "Google"
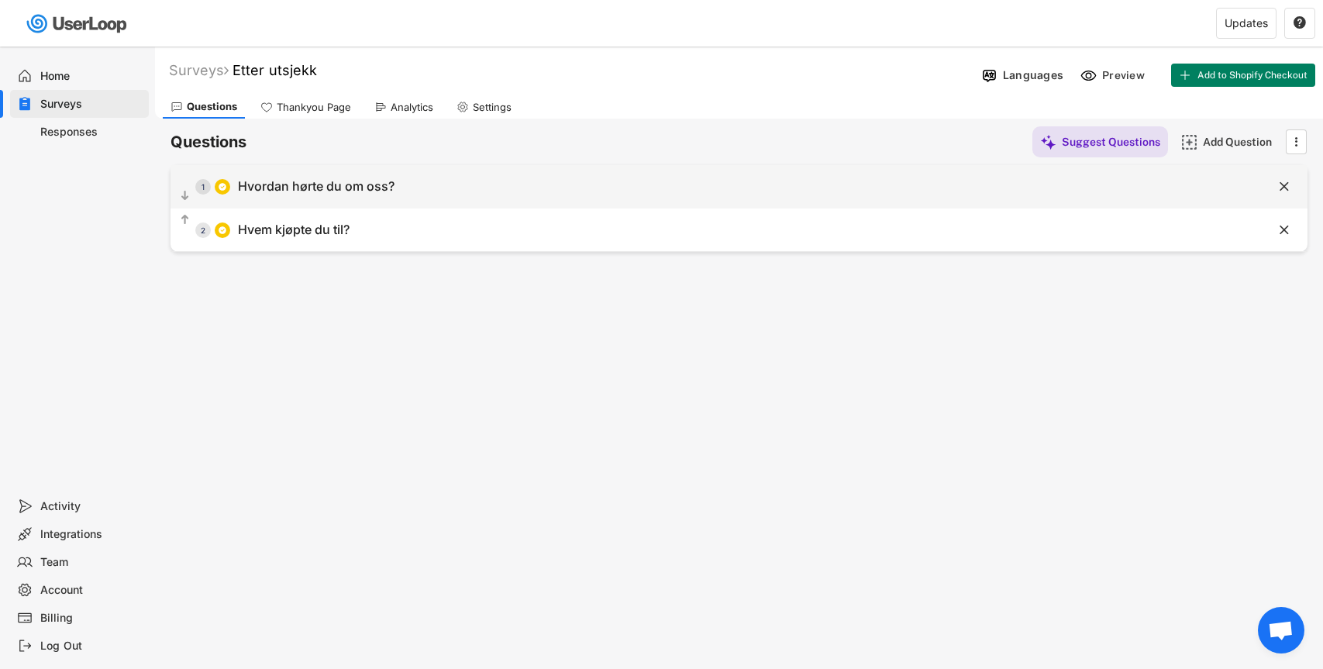
type input "Fra familie/venner"
type input "ChatGPT / AI-chat"
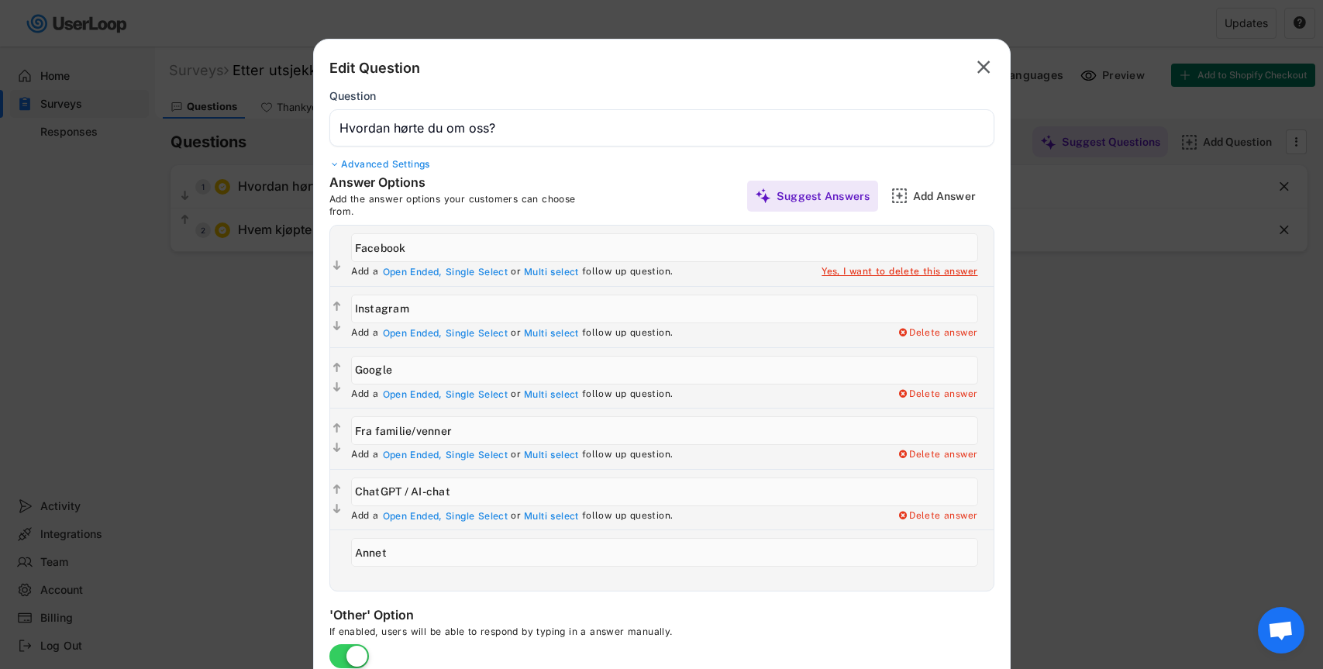
click at [245, 398] on div at bounding box center [661, 334] width 1323 height 669
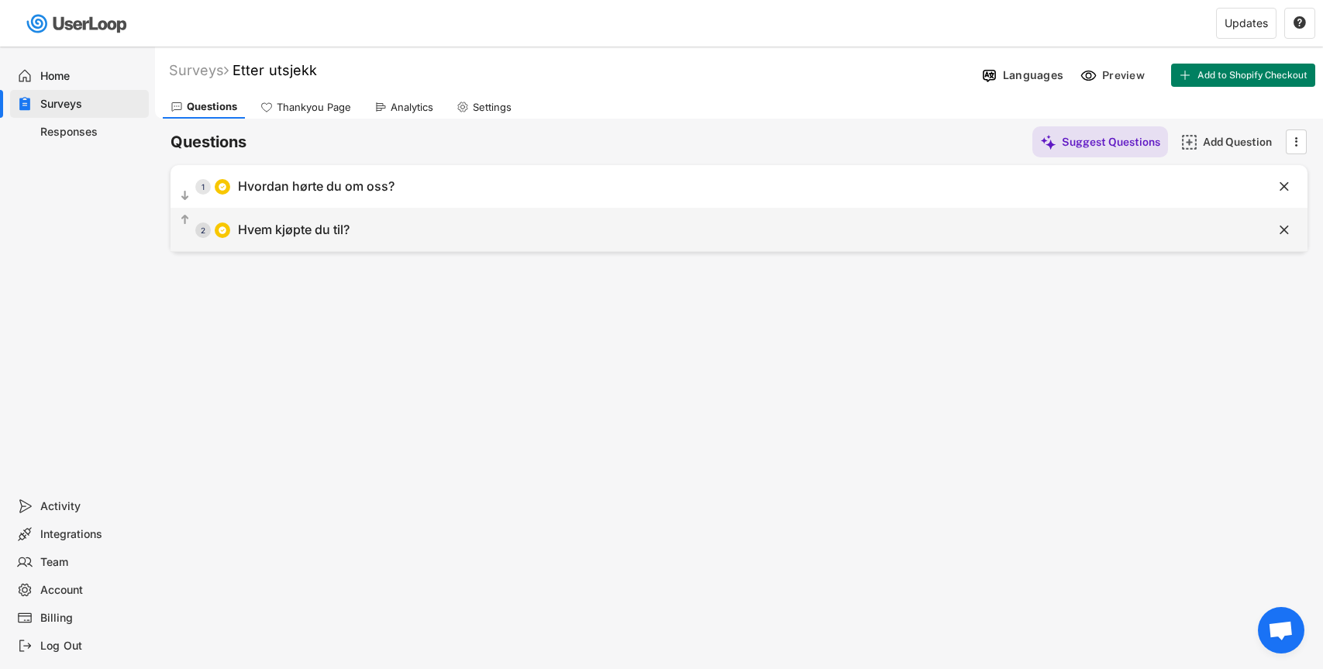
click at [301, 222] on div "Hvem kjøpte du til?" at bounding box center [294, 230] width 112 height 16
type input "Hvem kjøpte du til?"
type input "Gave til partner"
type input "Gave til familie/venner"
type input "Til meg selv"
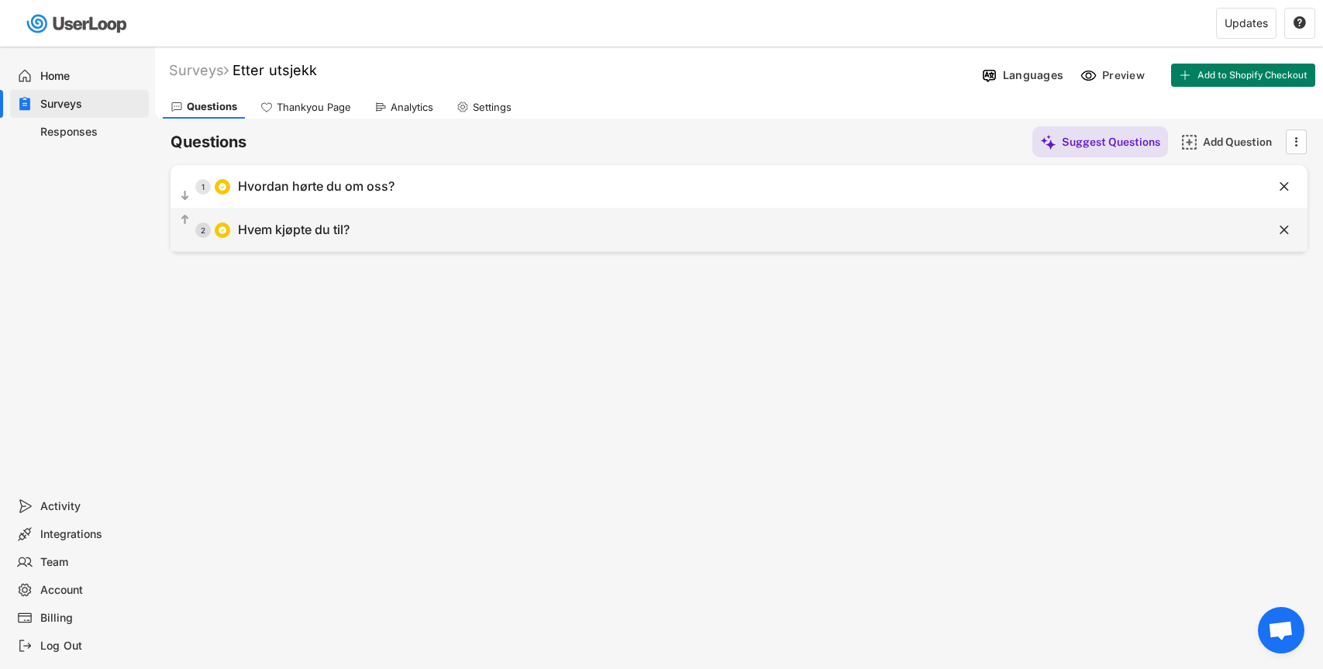
type input "Annet"
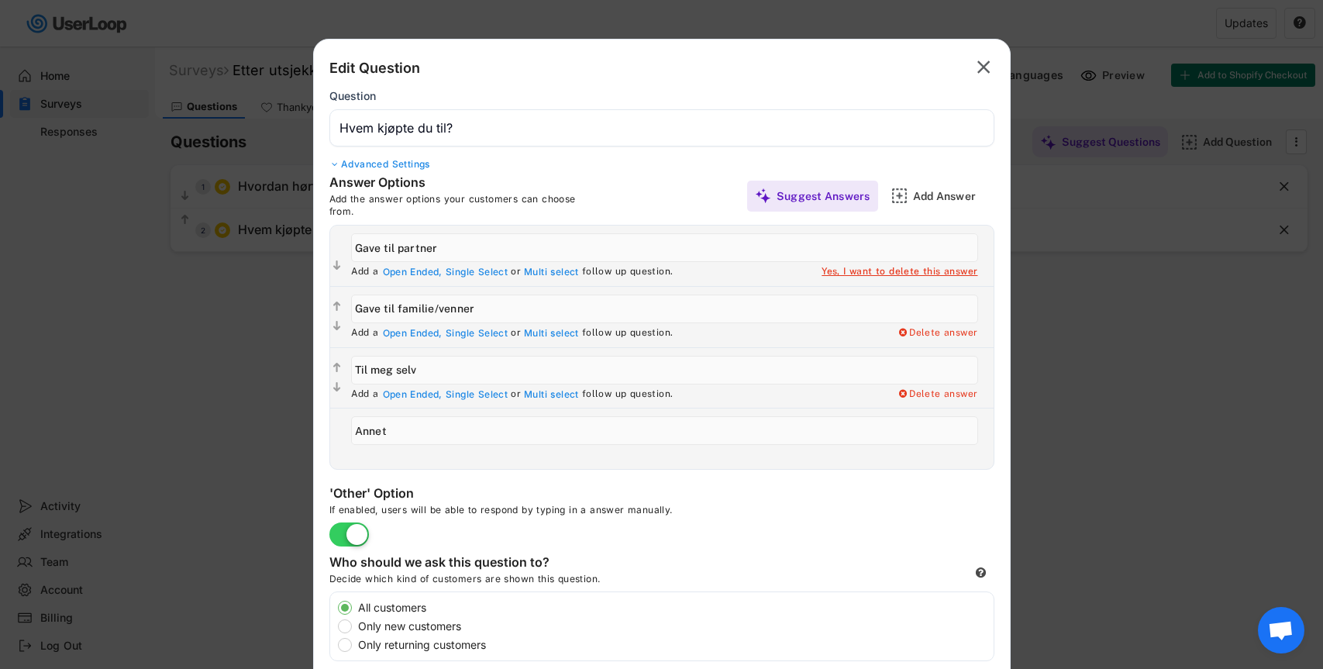
click at [250, 345] on div at bounding box center [661, 334] width 1323 height 669
